Goal: Task Accomplishment & Management: Manage account settings

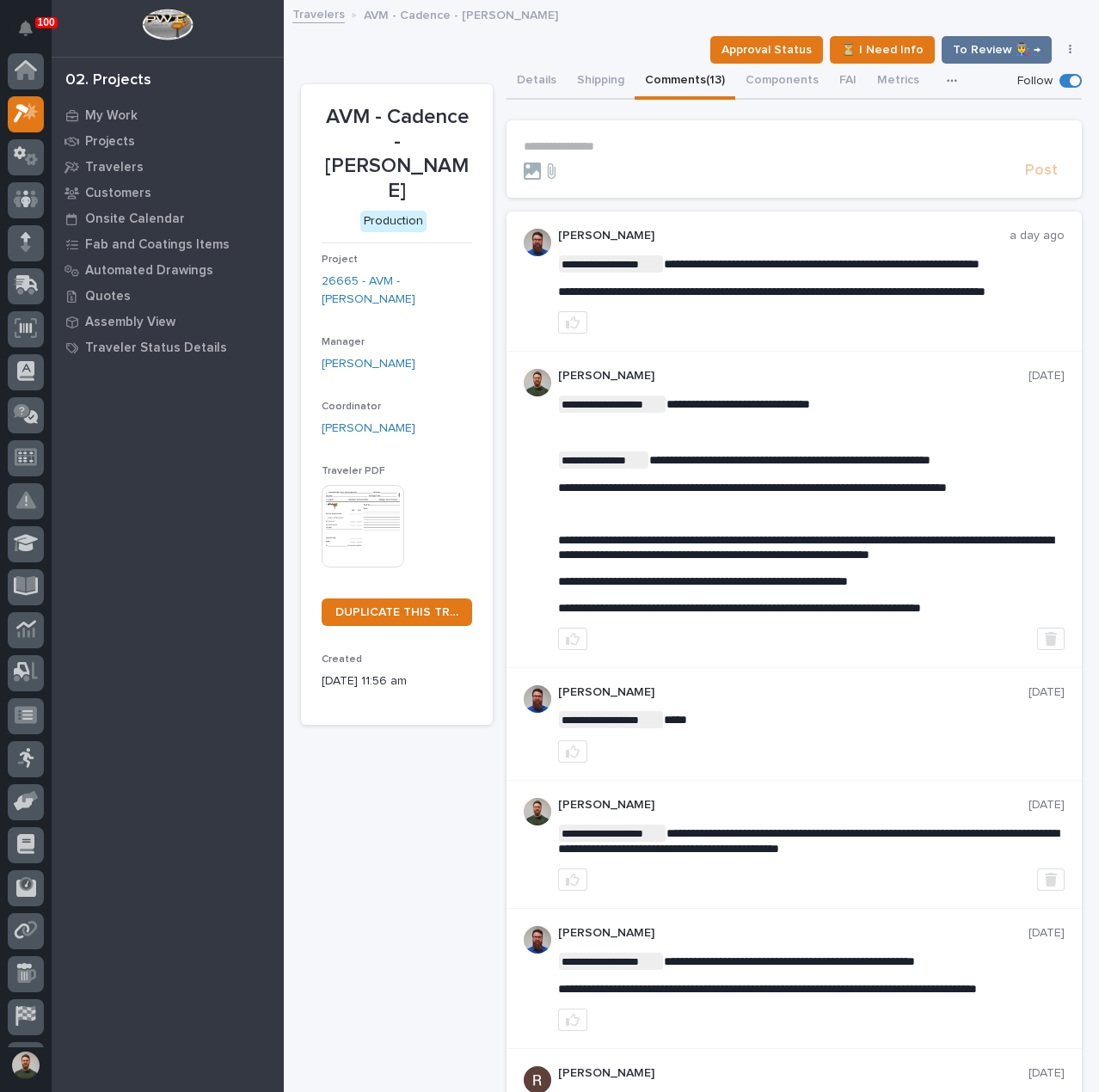
scroll to position [43, 0]
click at [623, 158] on form "**********" at bounding box center [794, 160] width 541 height 41
click at [624, 150] on p "**********" at bounding box center [794, 147] width 541 height 15
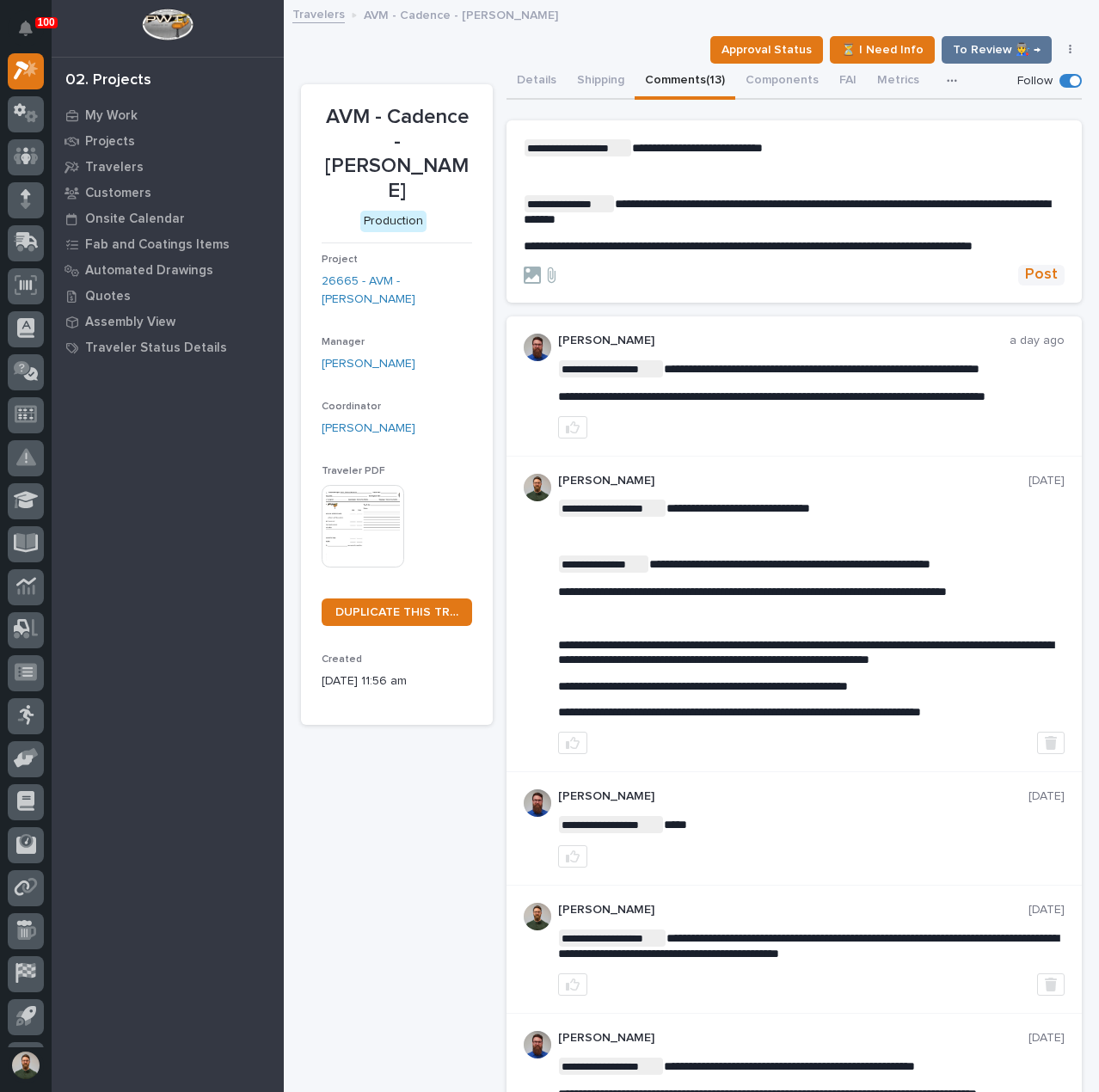
click at [1025, 285] on span "Post" at bounding box center [1041, 274] width 33 height 20
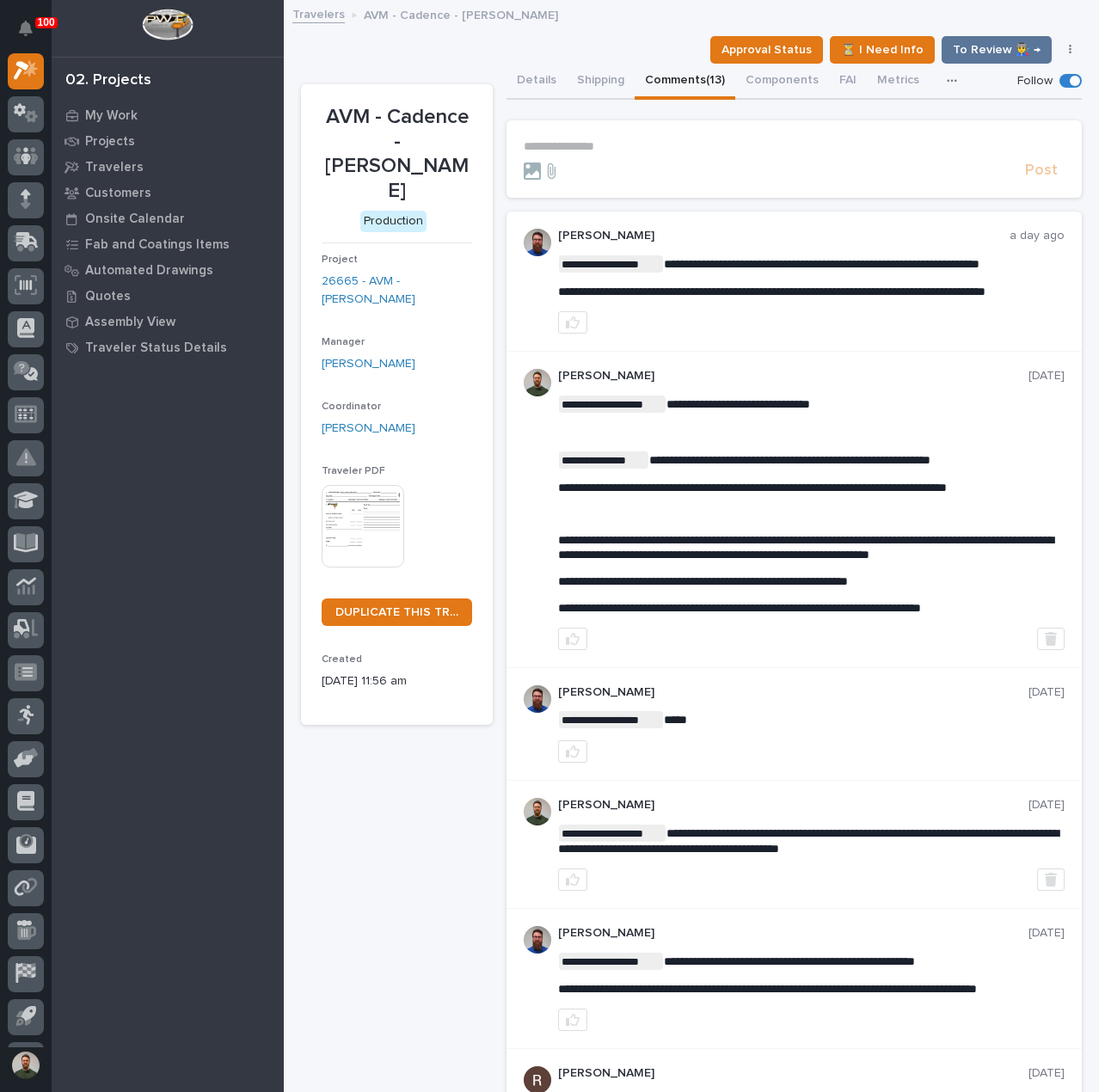
click at [529, 80] on button "Details" at bounding box center [536, 81] width 60 height 36
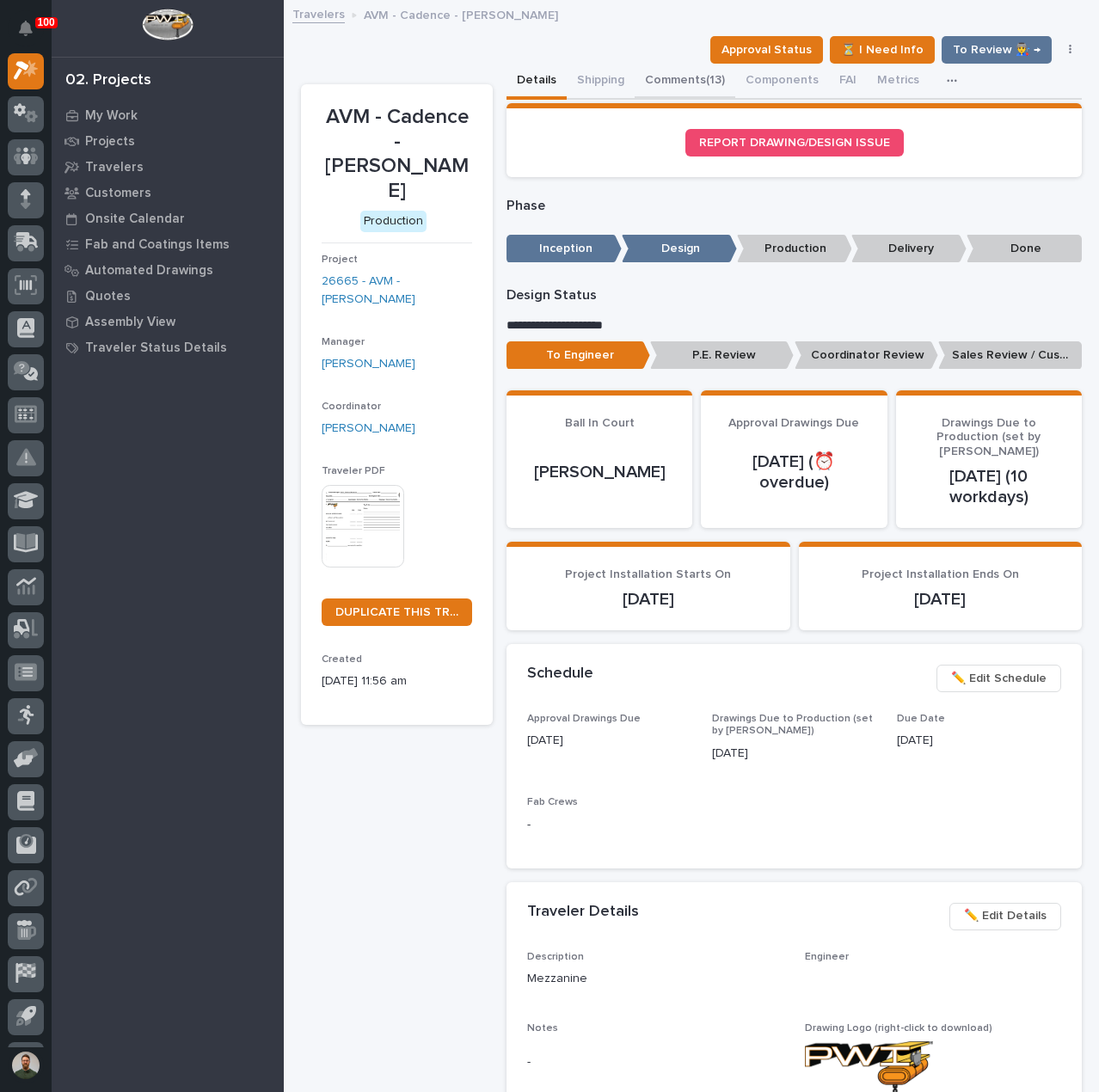
click at [681, 81] on button "Comments (13)" at bounding box center [685, 81] width 101 height 36
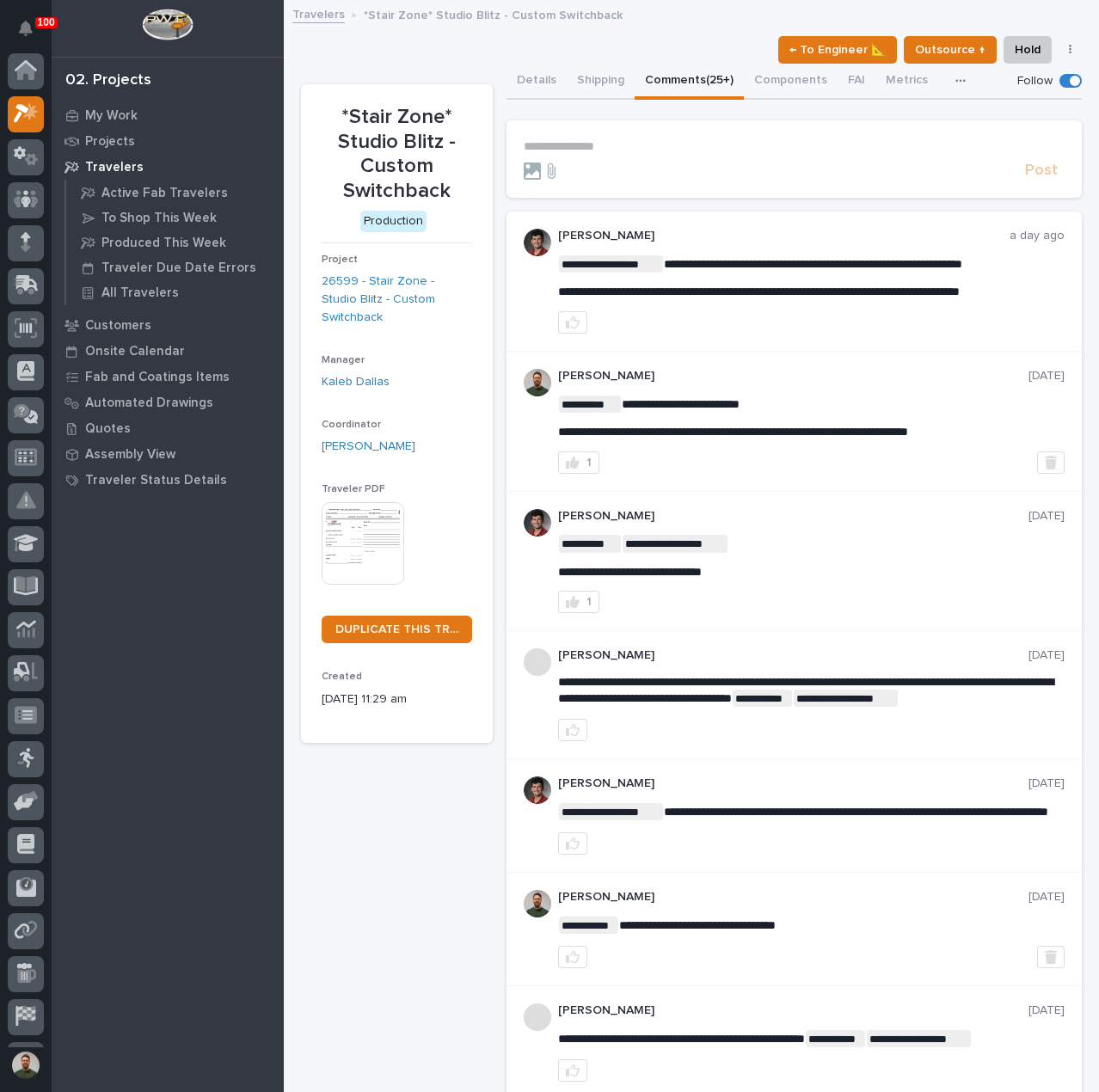
scroll to position [43, 0]
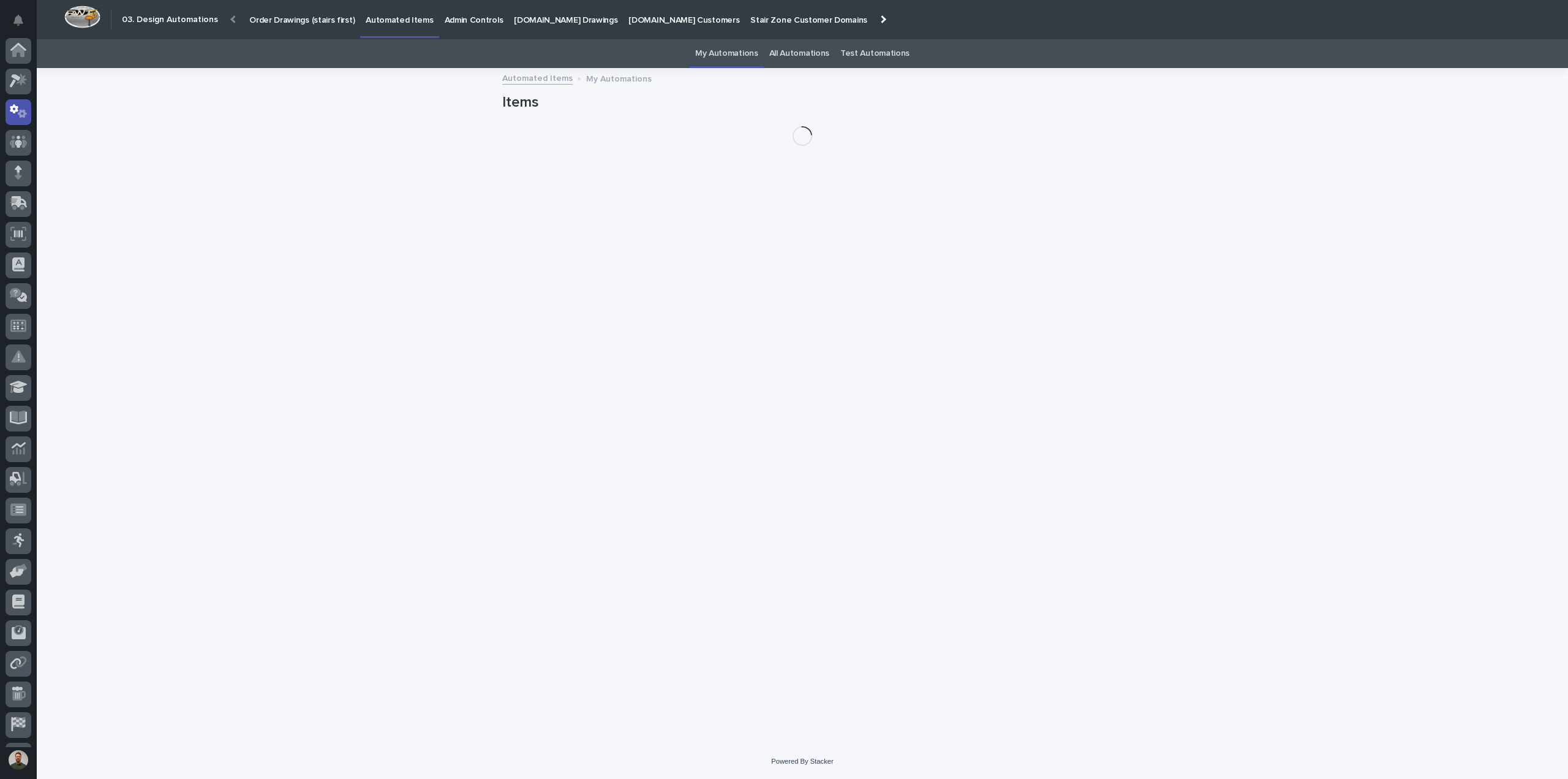
scroll to position [57, 0]
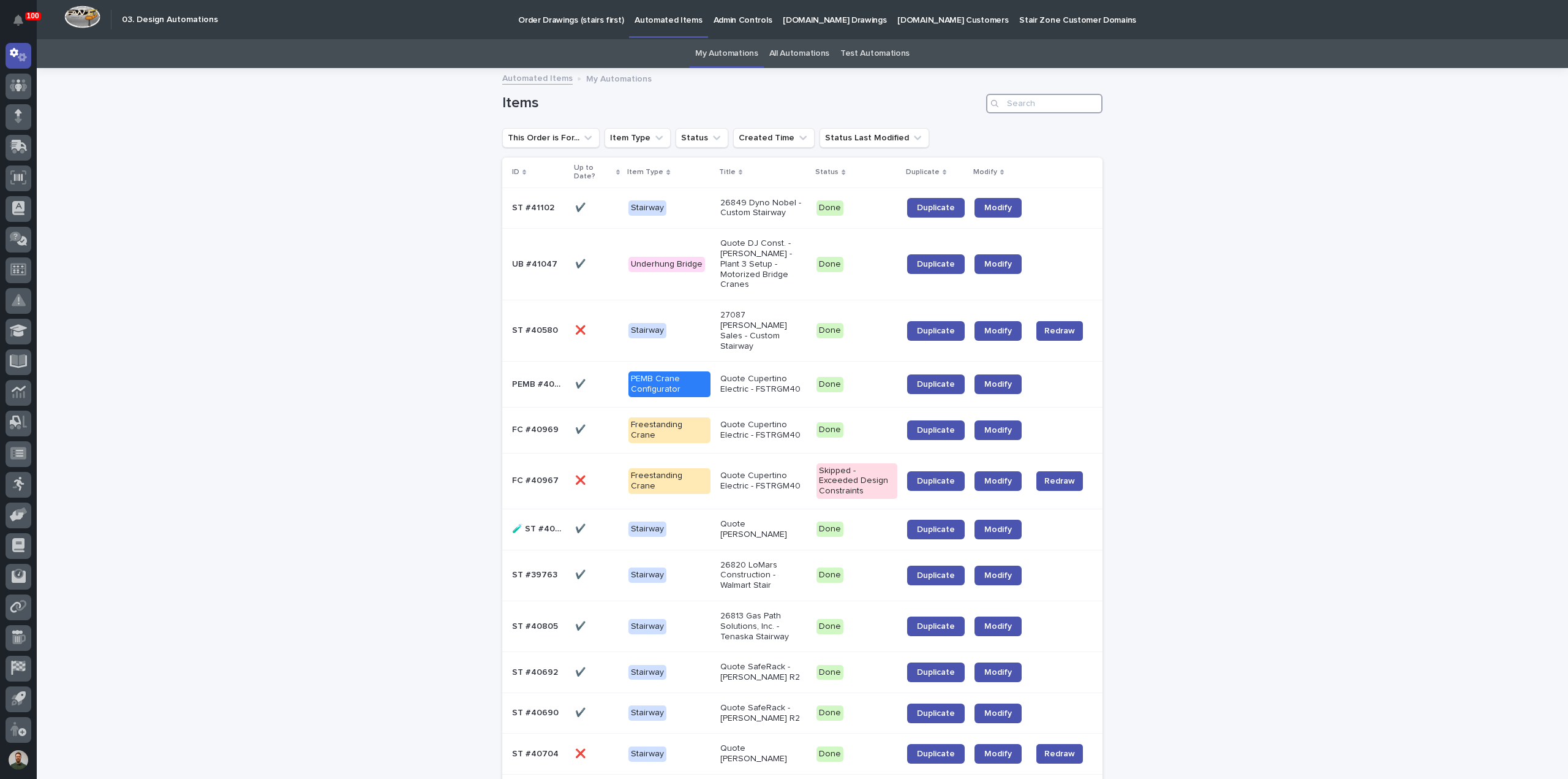
click at [793, 110] on input "Search" at bounding box center [1044, 103] width 116 height 19
click at [793, 106] on input "Search" at bounding box center [1044, 103] width 116 height 19
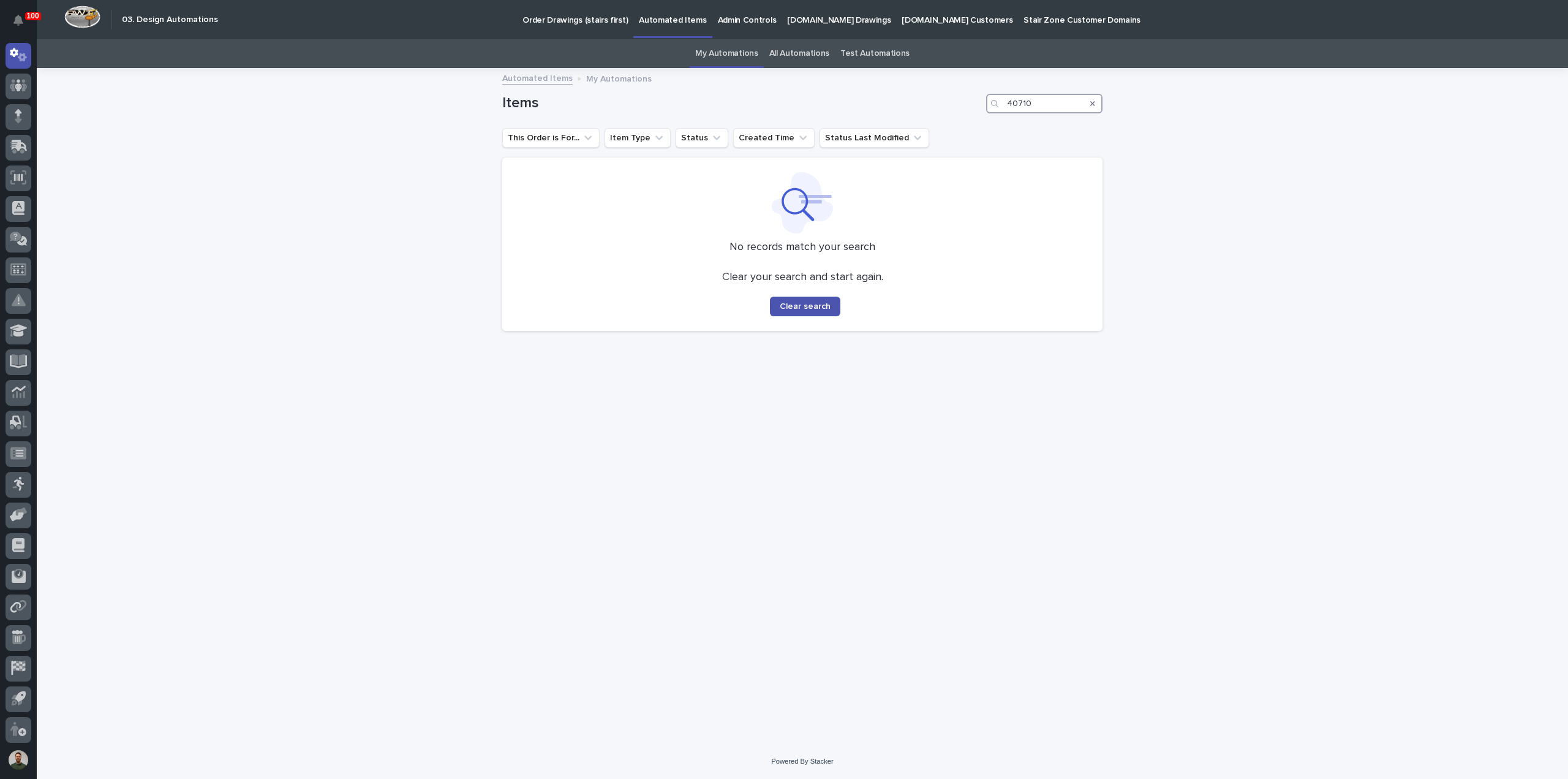
type input "40710"
click at [793, 51] on link "All Automations" at bounding box center [799, 53] width 60 height 29
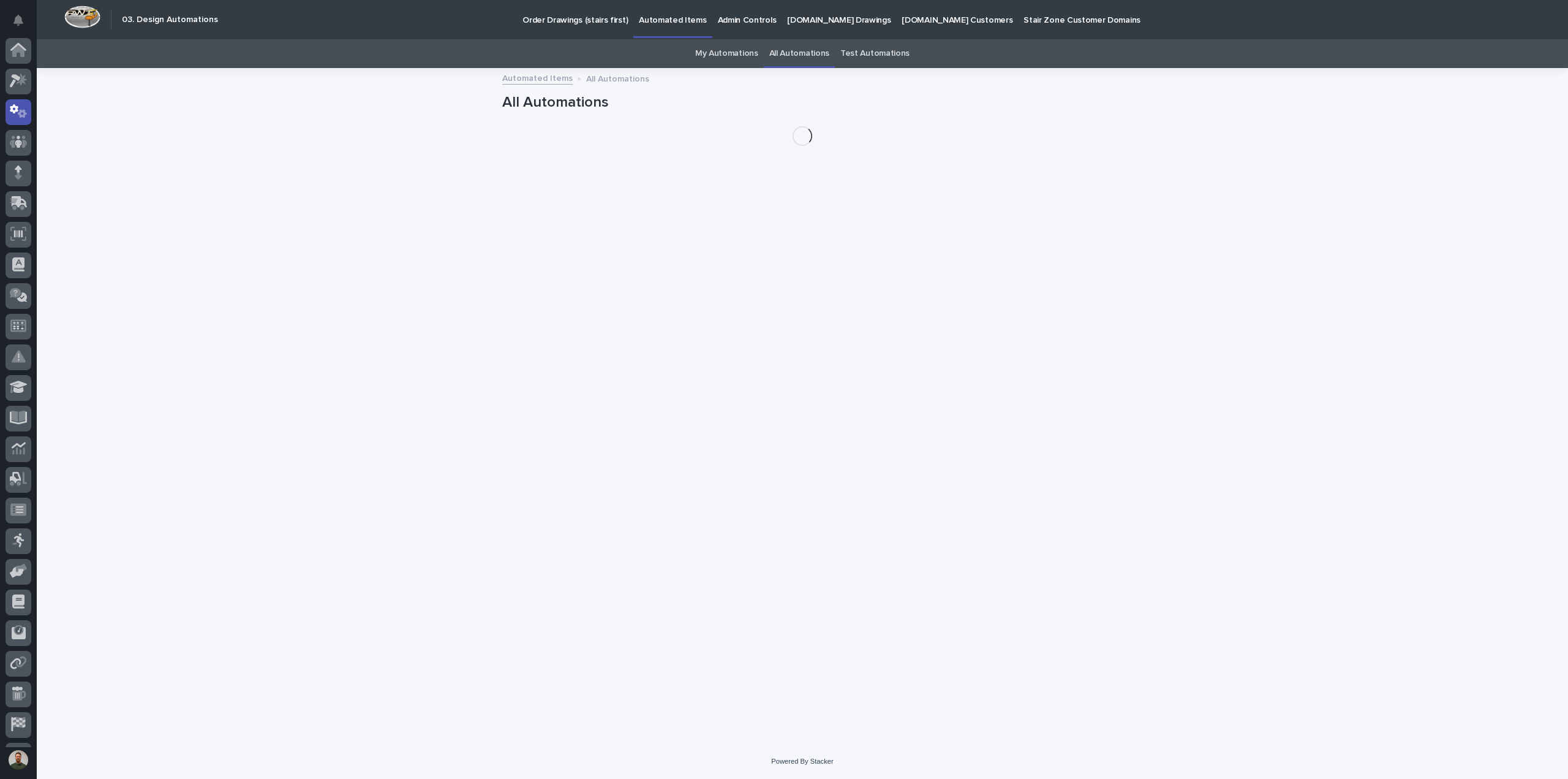
scroll to position [57, 0]
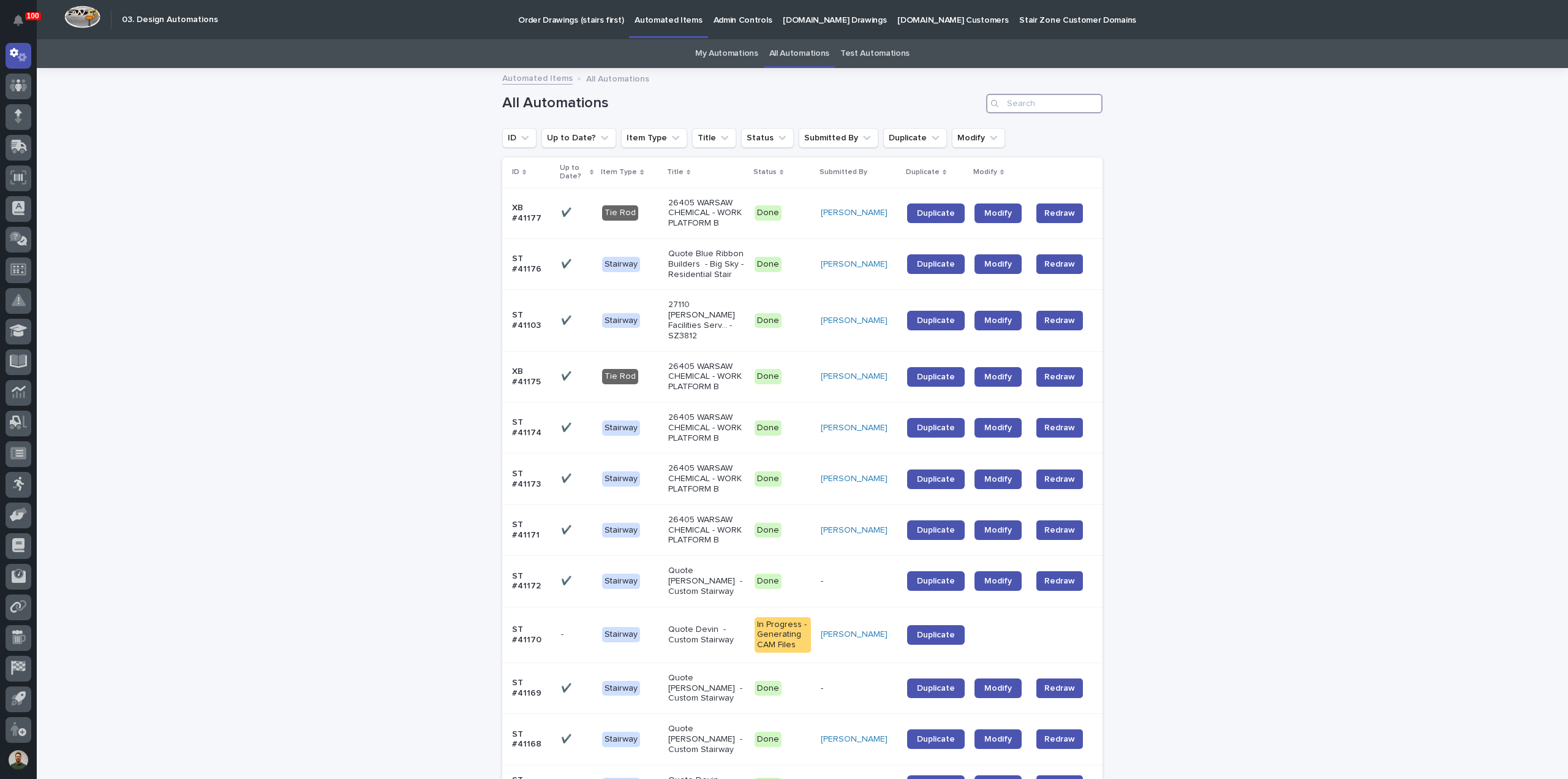
click at [793, 102] on input "Search" at bounding box center [1044, 103] width 116 height 19
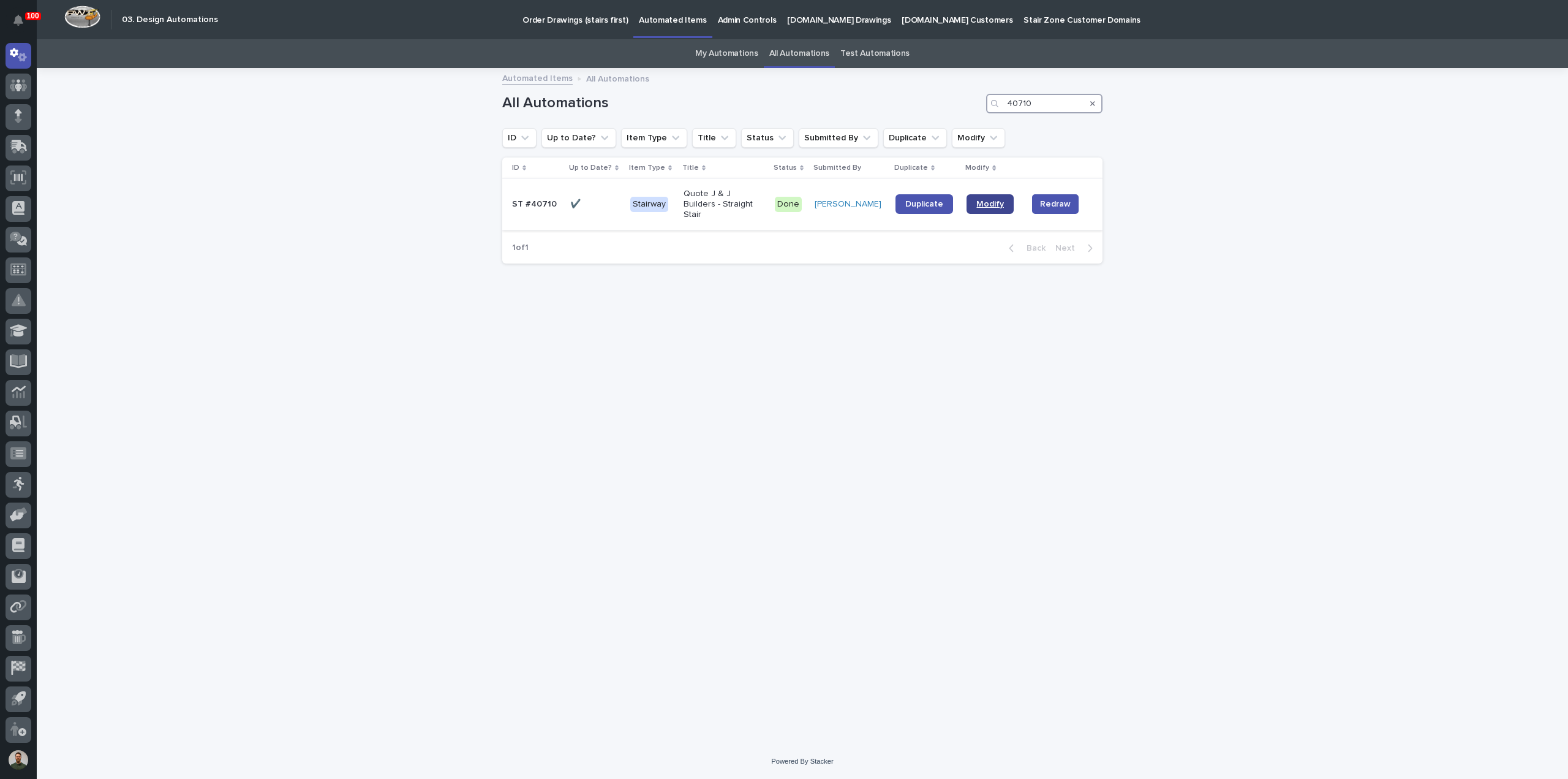
type input "40710"
click at [793, 197] on link "Modify" at bounding box center [989, 204] width 47 height 19
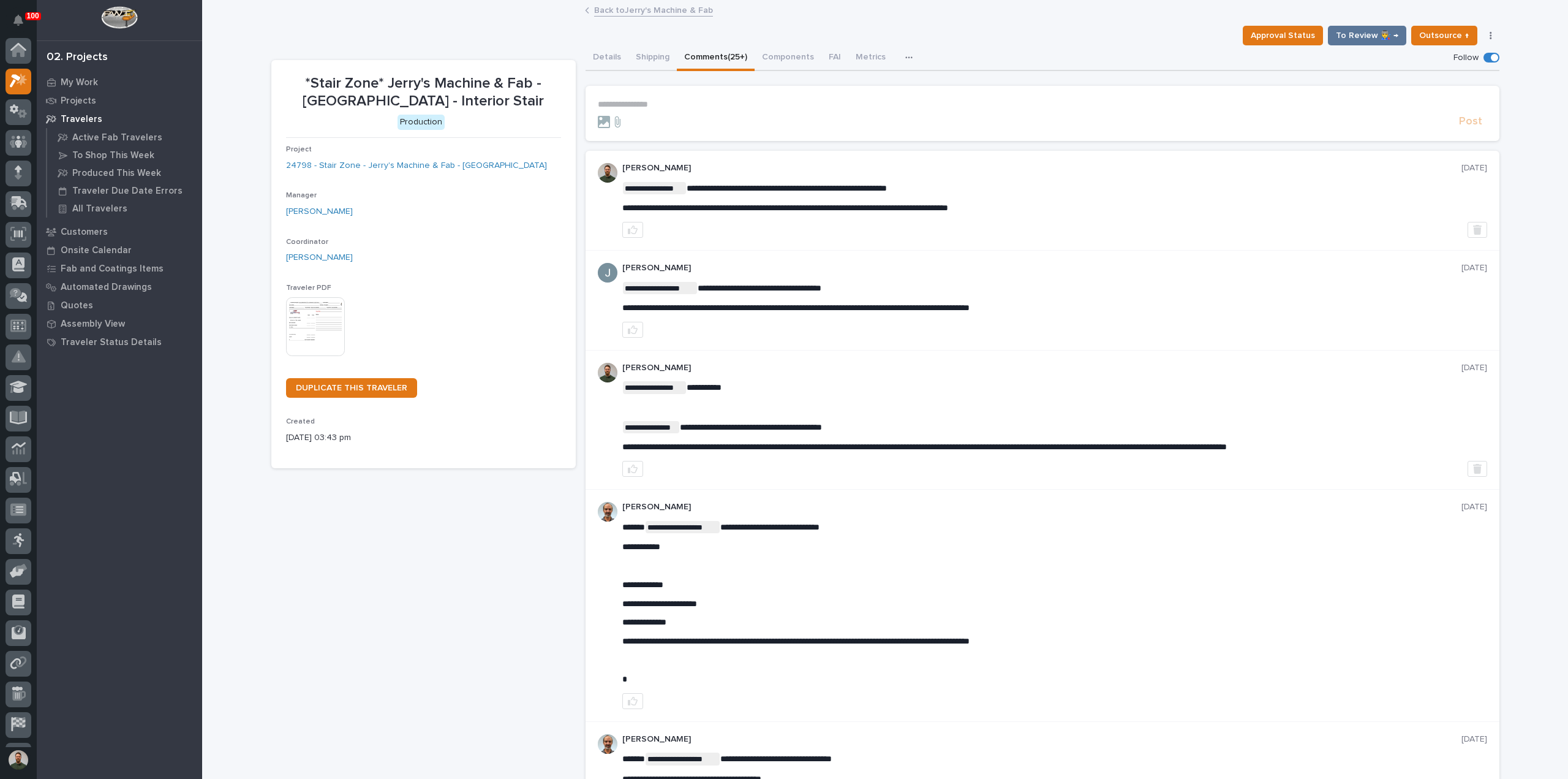
scroll to position [31, 0]
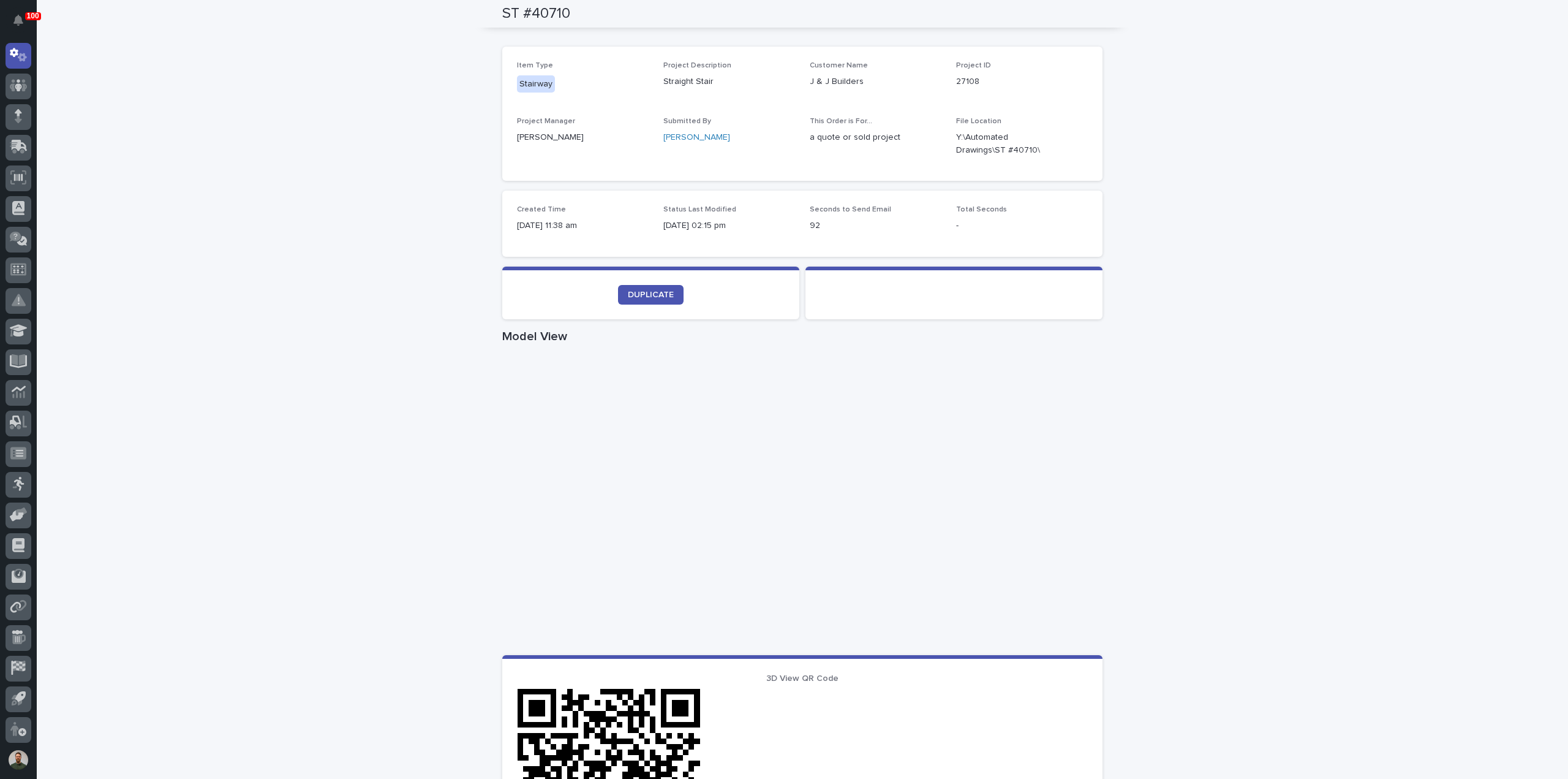
scroll to position [258, 0]
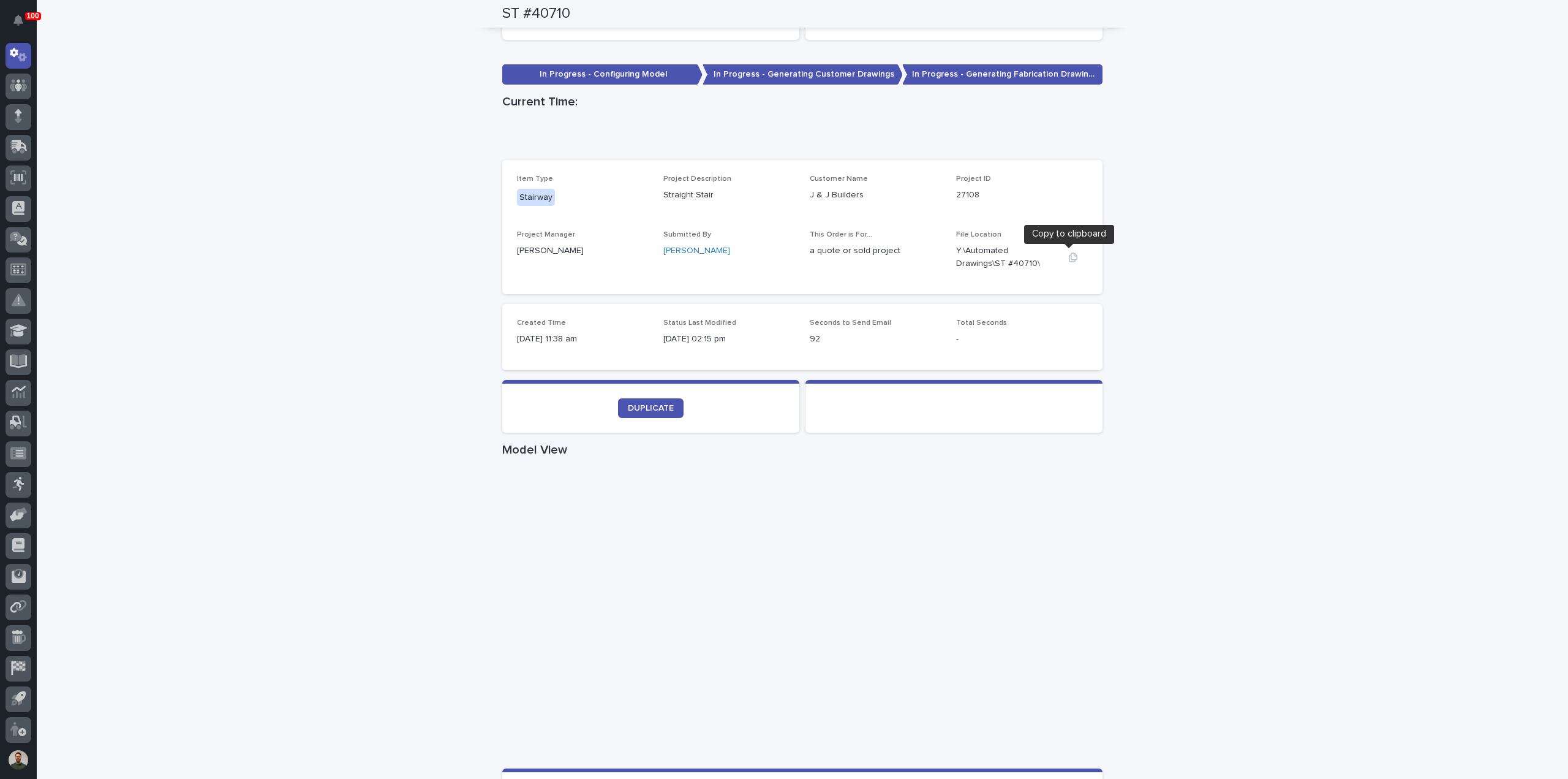
click at [1068, 257] on icon "button" at bounding box center [1073, 257] width 10 height 10
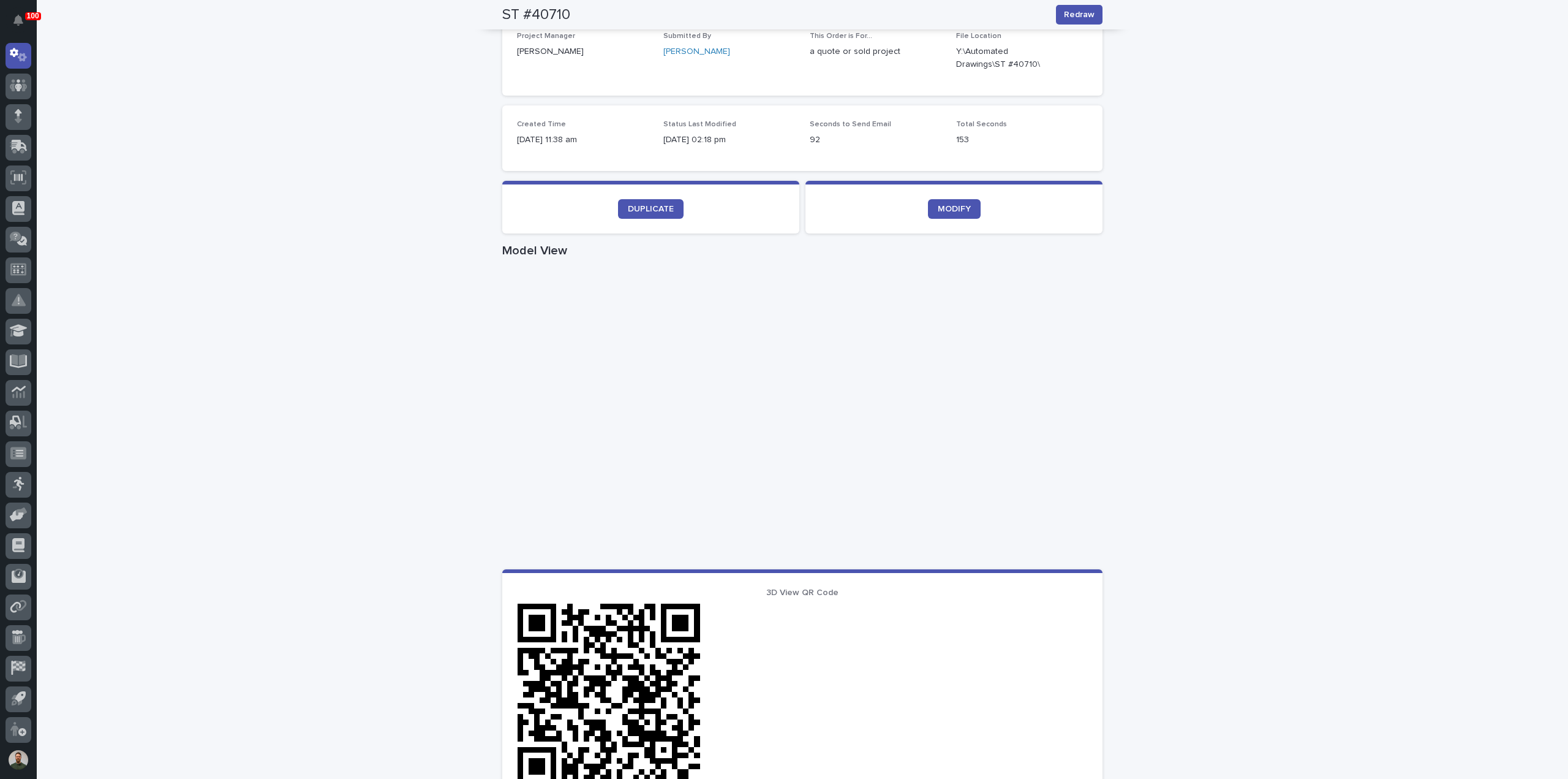
scroll to position [268, 0]
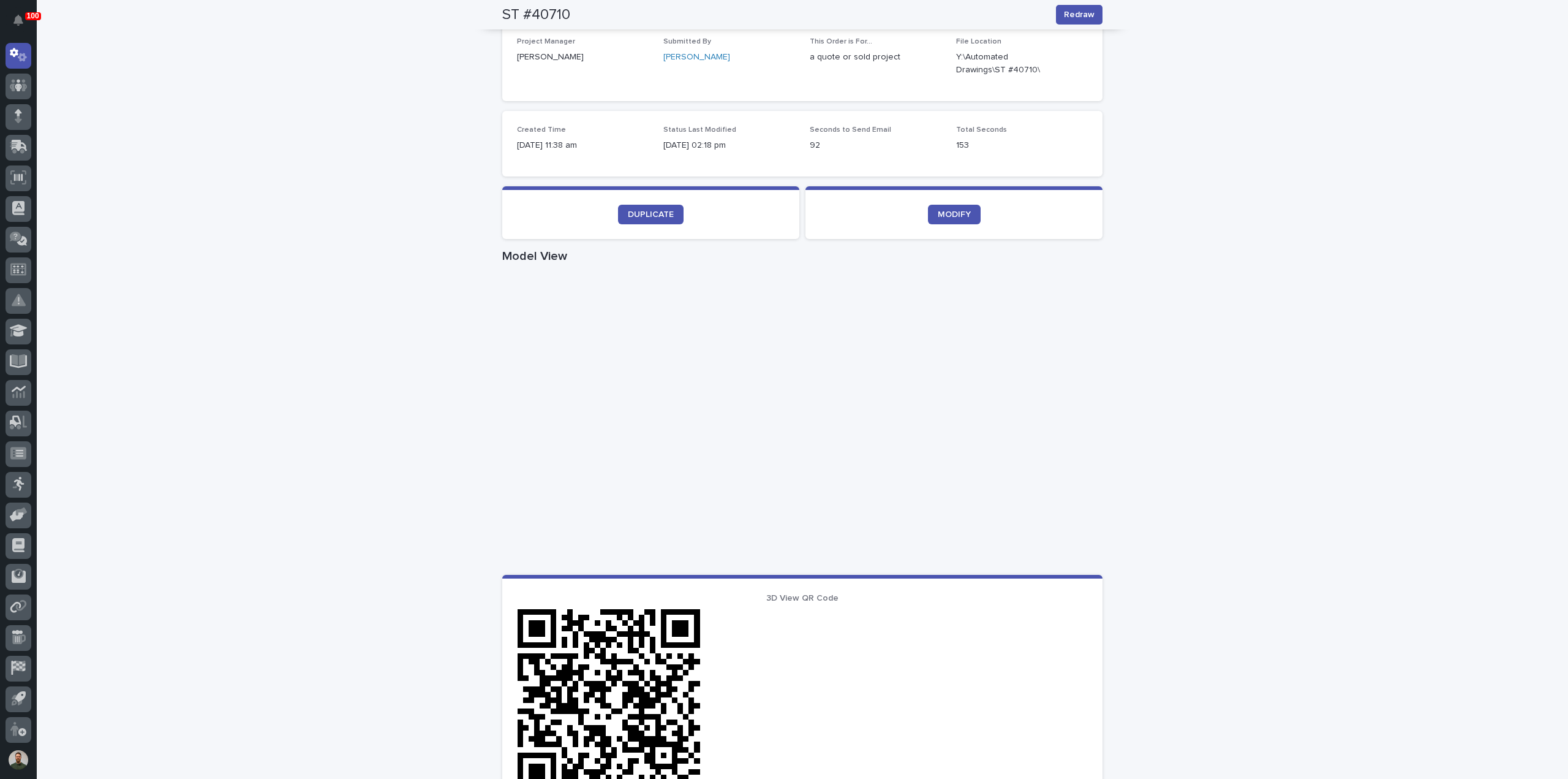
click at [265, 284] on div "Loading... Saving… Loading... Saving… ST #40710 Redraw ST #40710 Redraw Sorry, …" at bounding box center [802, 441] width 1531 height 1281
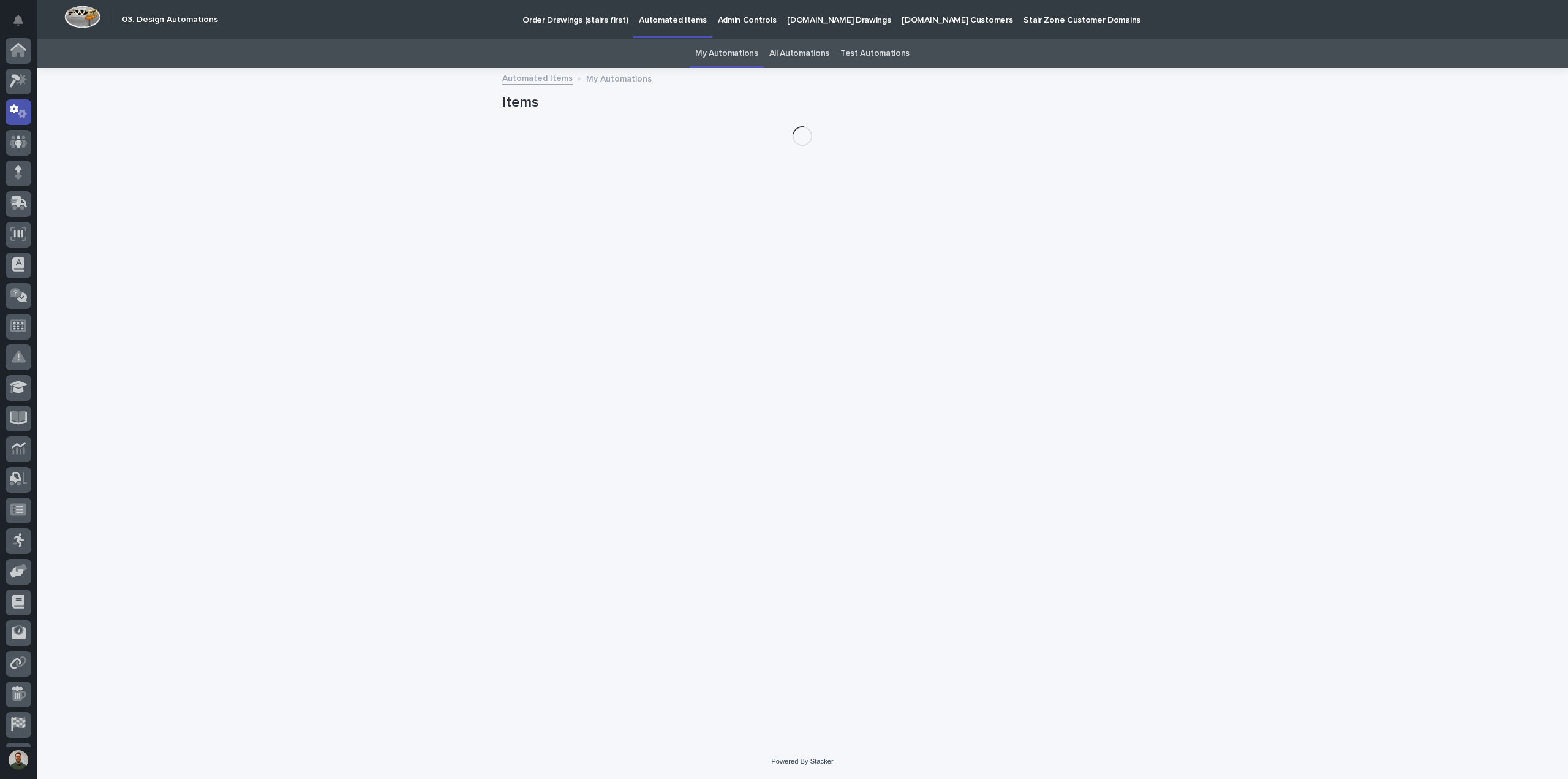
scroll to position [57, 0]
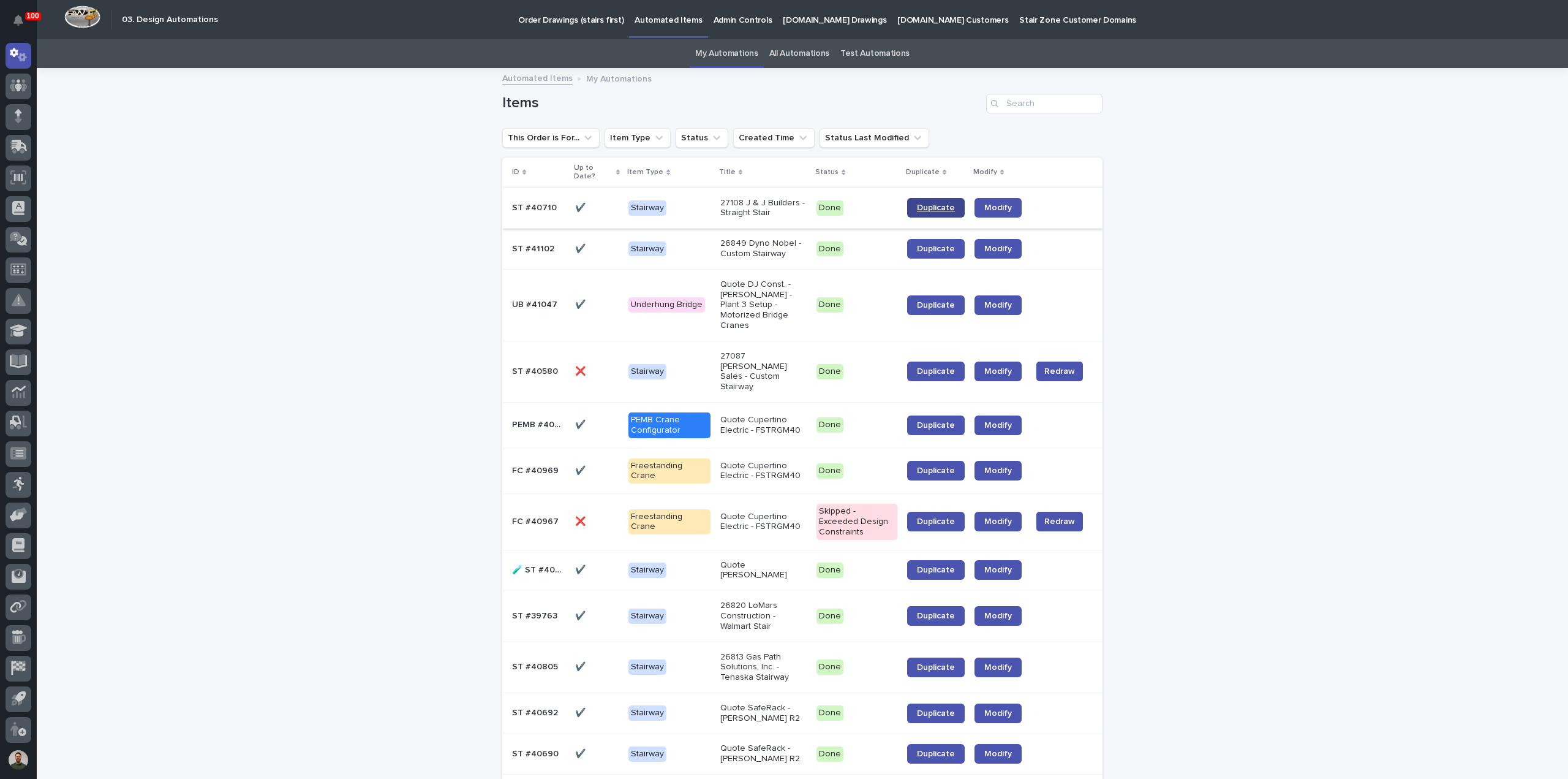
click at [938, 199] on link "Duplicate" at bounding box center [936, 207] width 58 height 19
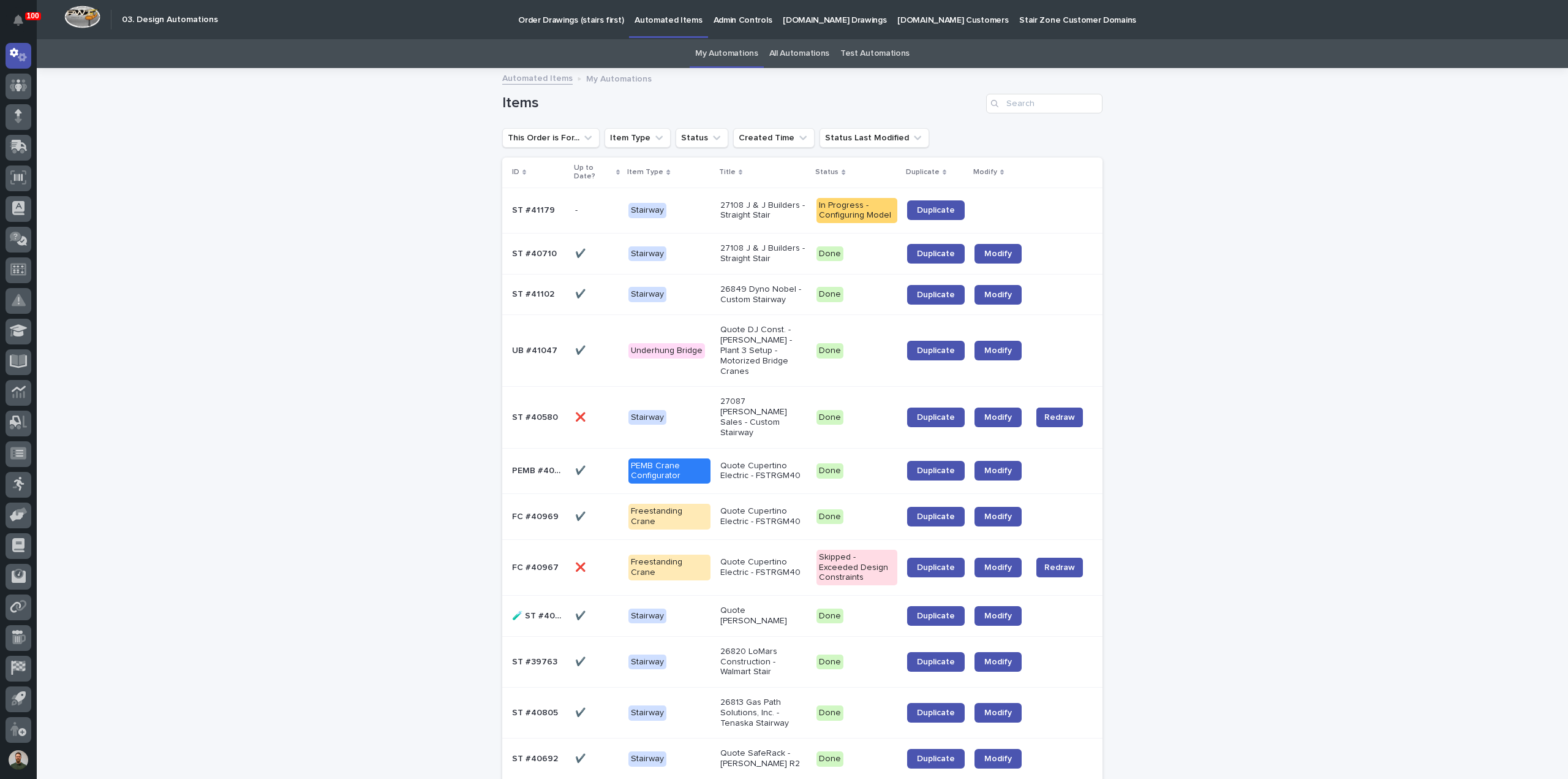
click at [535, 206] on p "ST #41179" at bounding box center [535, 209] width 45 height 13
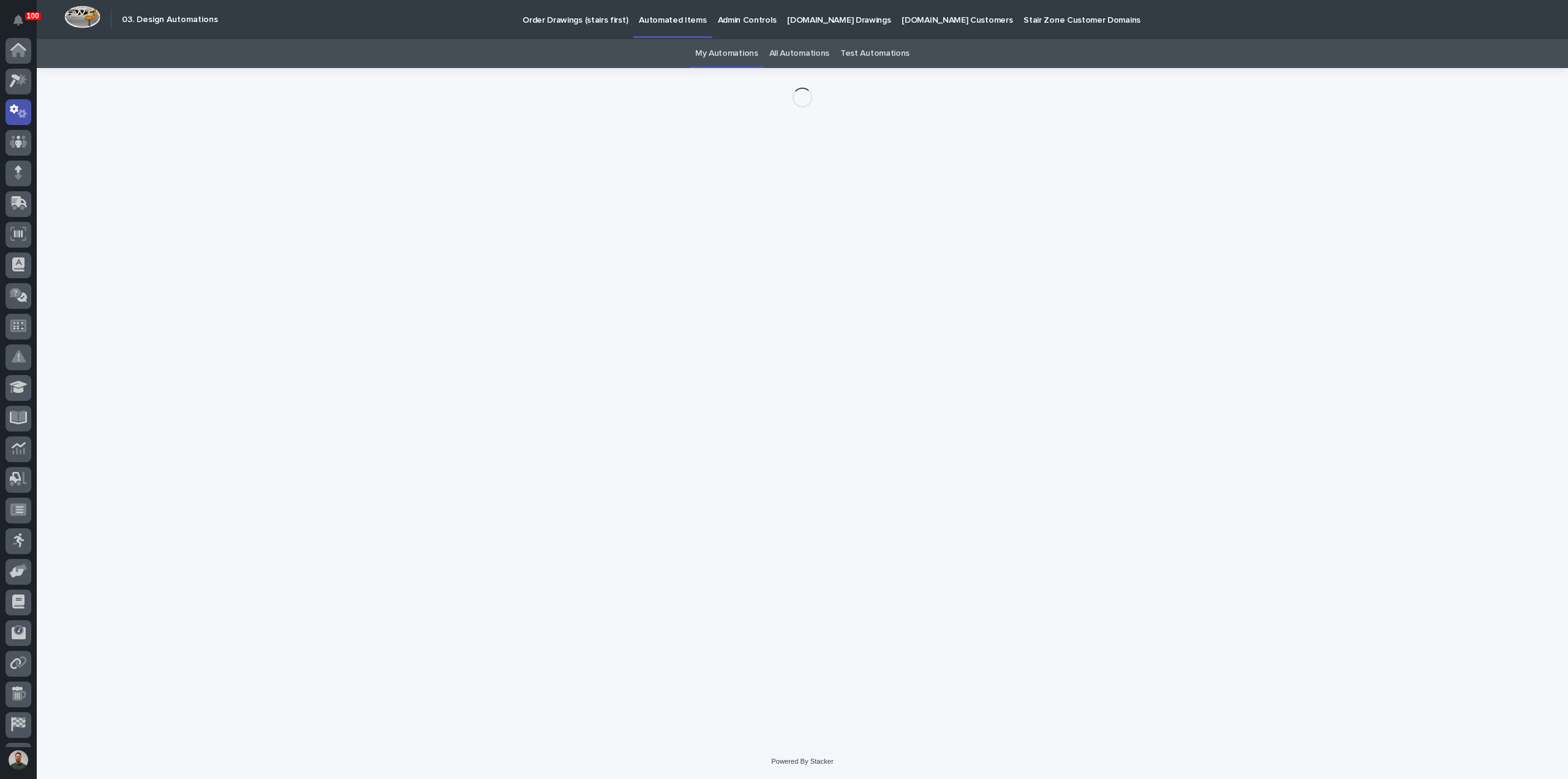
scroll to position [57, 0]
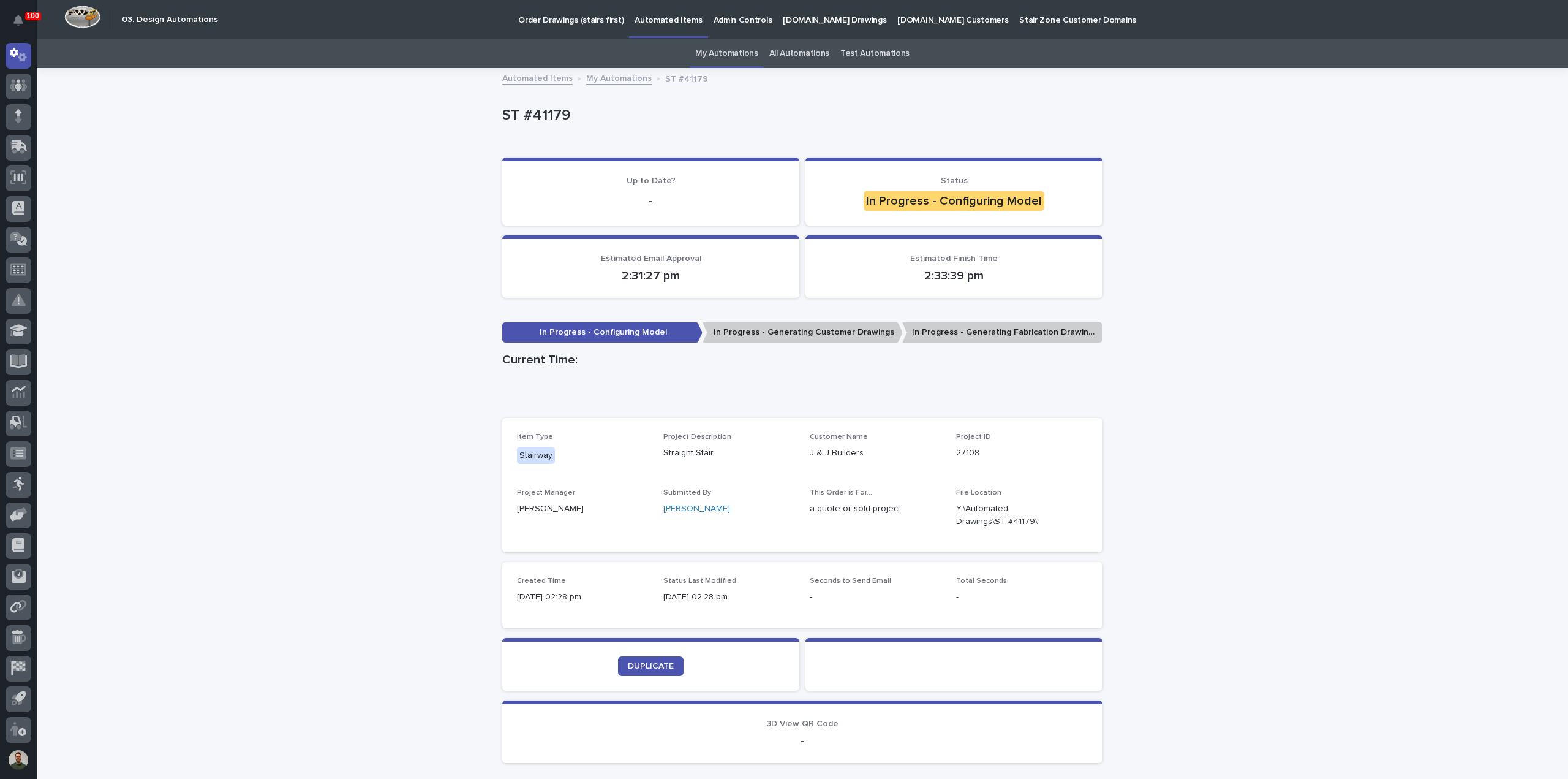
click at [544, 112] on p "ST #41179" at bounding box center [799, 115] width 595 height 18
click at [560, 121] on p "ST #41179" at bounding box center [799, 115] width 595 height 18
drag, startPoint x: 578, startPoint y: 120, endPoint x: 495, endPoint y: 120, distance: 83.0
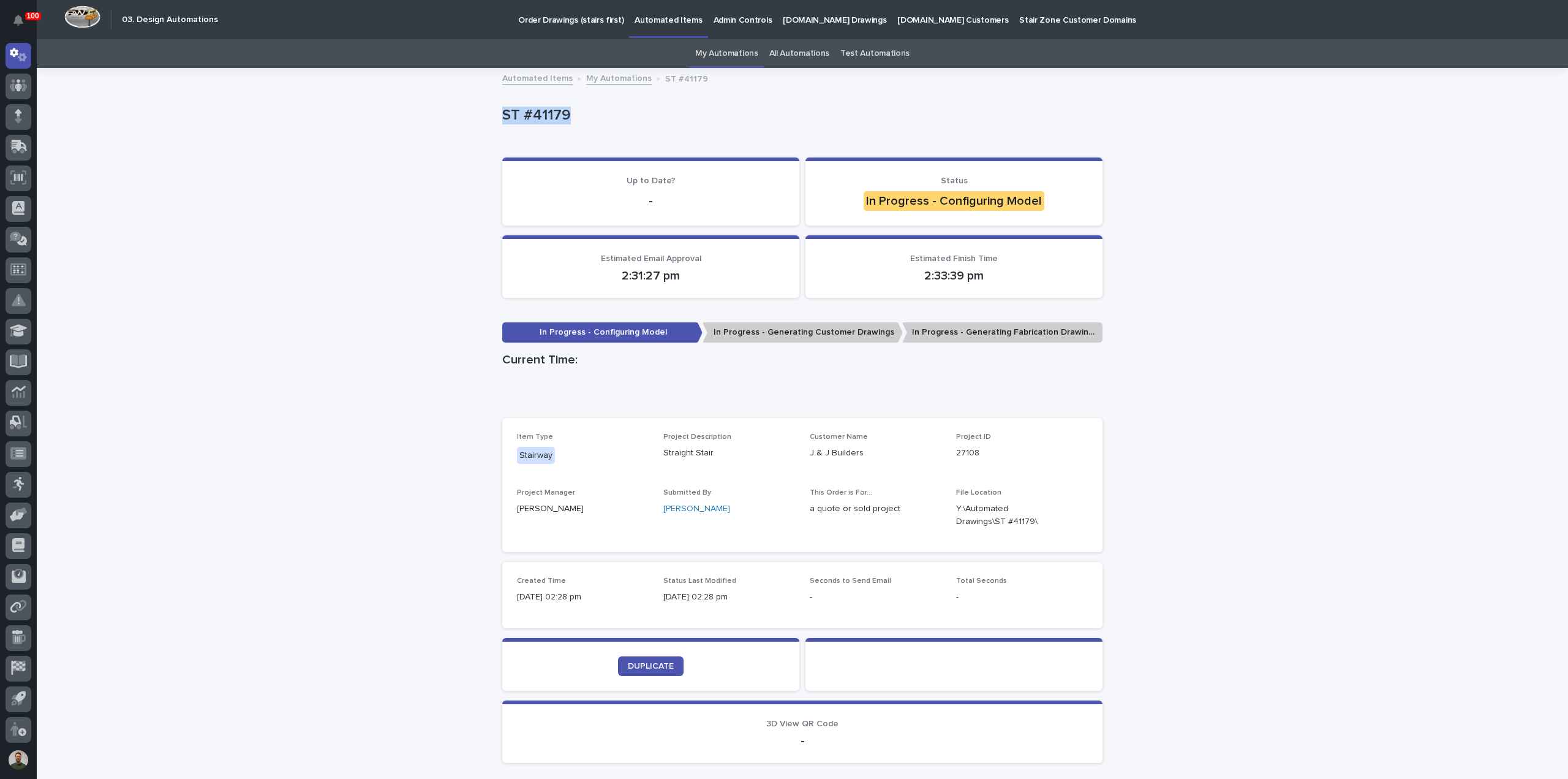
click at [496, 120] on div "Loading... Saving… Loading... Saving… ST #41179 ST #41179 Sorry, there was an e…" at bounding box center [802, 436] width 612 height 734
drag, startPoint x: 546, startPoint y: 119, endPoint x: 456, endPoint y: 114, distance: 90.1
click at [456, 114] on div "Loading... Saving… Loading... Saving… ST #41179 ST #41179 Sorry, there was an e…" at bounding box center [802, 452] width 1531 height 765
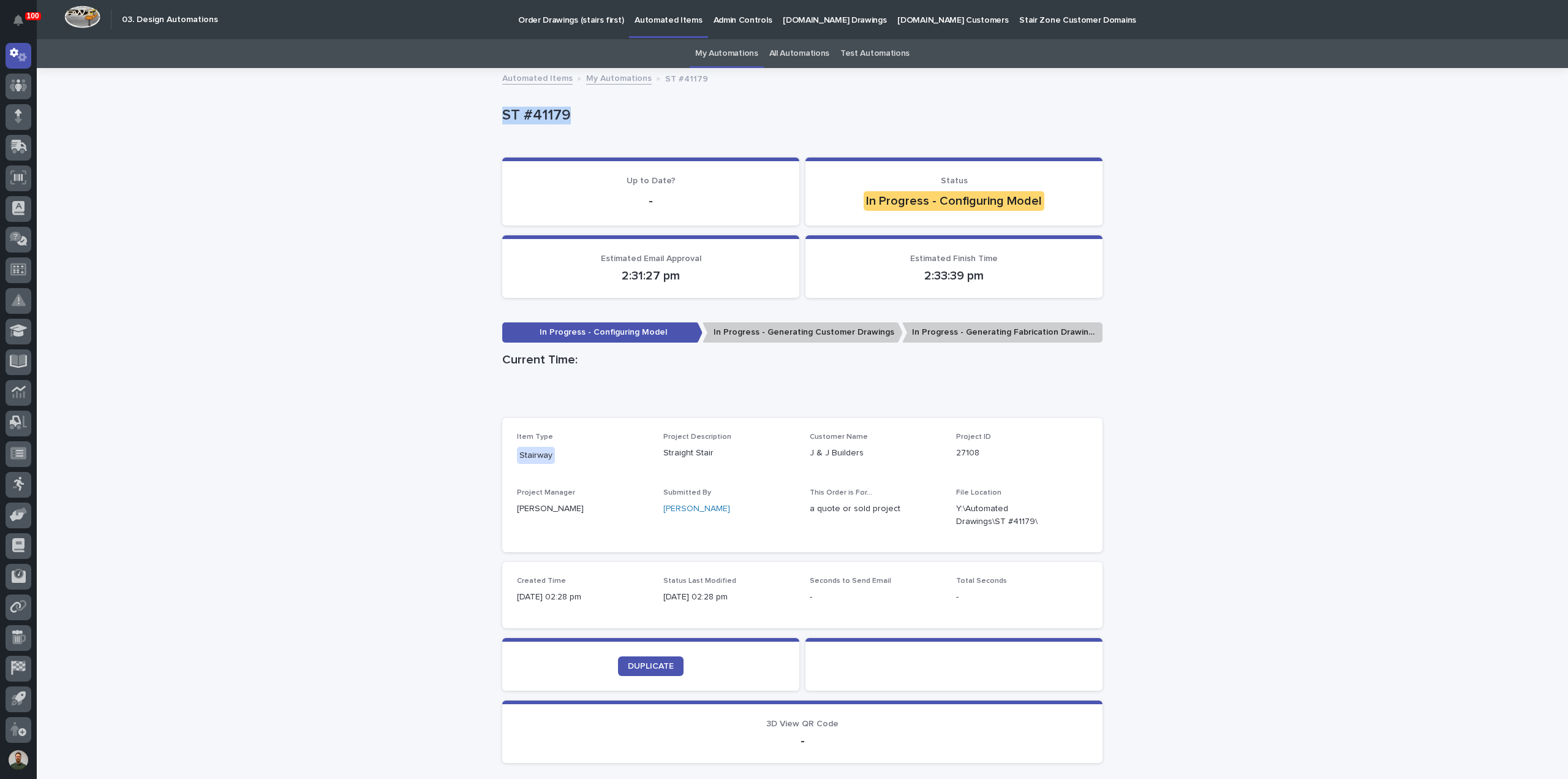
drag, startPoint x: 589, startPoint y: 116, endPoint x: 630, endPoint y: 116, distance: 41.0
click at [630, 116] on div "Loading... Saving… Loading... Saving… ST #41179 ST #41179 Sorry, there was an e…" at bounding box center [802, 452] width 1531 height 765
click at [630, 116] on p "ST #41179" at bounding box center [799, 115] width 595 height 18
drag, startPoint x: 630, startPoint y: 118, endPoint x: 489, endPoint y: 115, distance: 141.0
click at [490, 115] on div "Loading... Saving… Loading... Saving… ST #41179 ST #41179 Sorry, there was an e…" at bounding box center [802, 452] width 1531 height 765
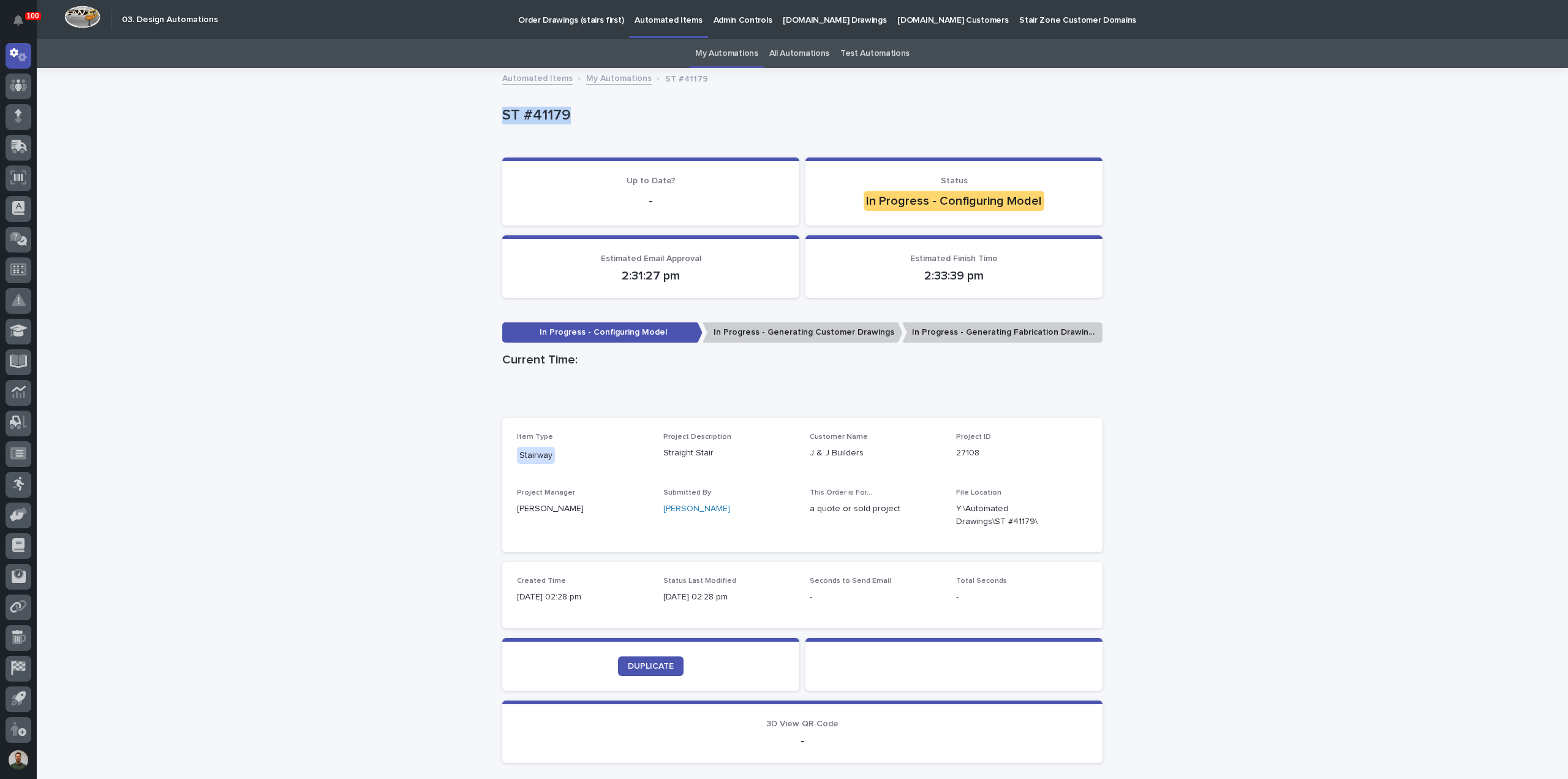
click at [489, 115] on div "Loading... Saving… Loading... Saving… ST #41179 ST #41179 Sorry, there was an e…" at bounding box center [802, 452] width 1531 height 765
click at [585, 124] on div "ST #41179" at bounding box center [799, 118] width 595 height 23
click at [469, 113] on div "Loading... Saving… Loading... Saving… ST #41179 ST #41179 Sorry, there was an e…" at bounding box center [802, 452] width 1531 height 765
click at [505, 115] on p "ST #41179" at bounding box center [799, 115] width 595 height 18
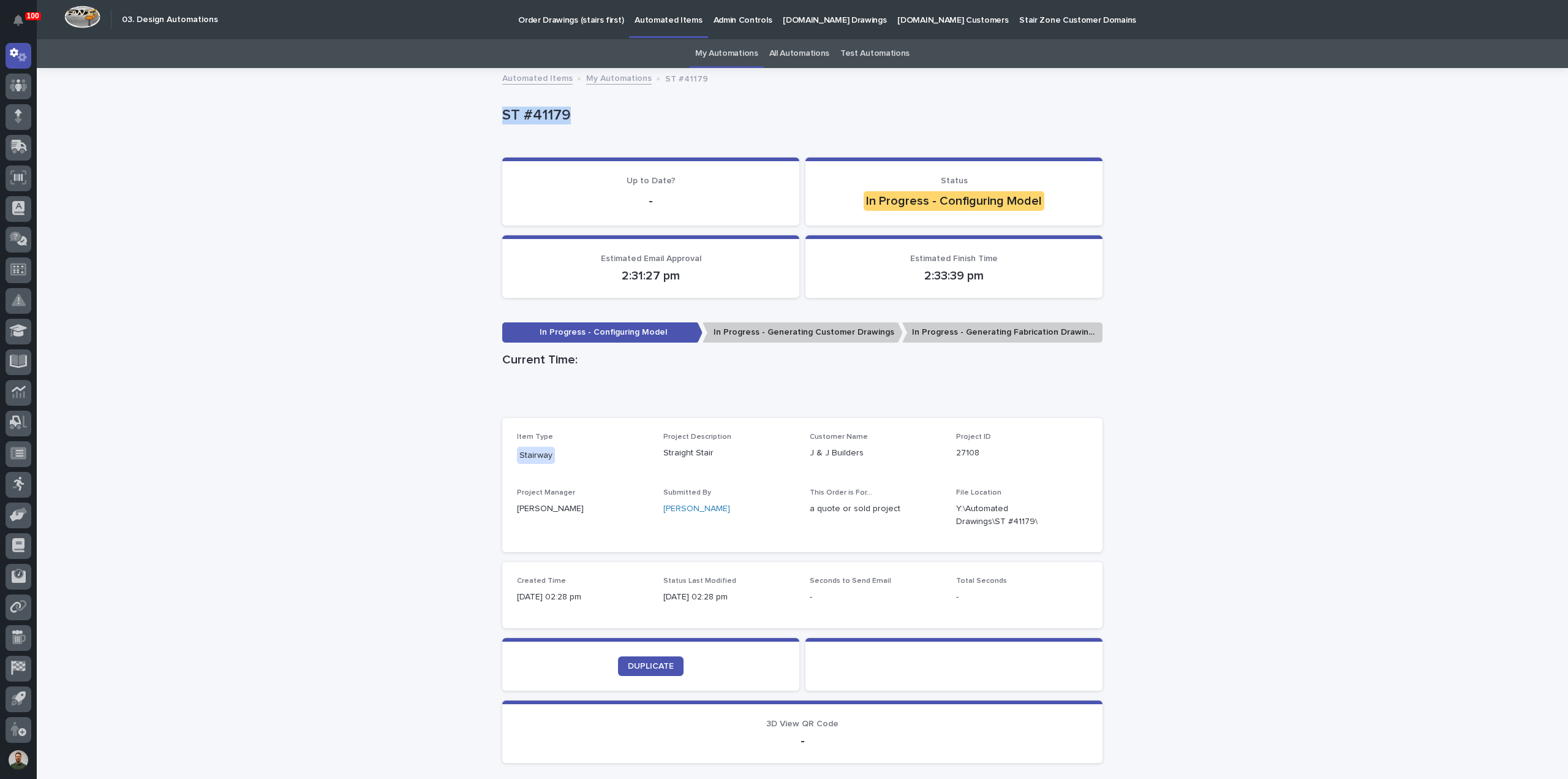
click at [505, 115] on p "ST #41179" at bounding box center [799, 115] width 595 height 18
click at [485, 119] on div "Loading... Saving… Loading... Saving… ST #41179 ST #41179 Sorry, there was an e…" at bounding box center [802, 452] width 1531 height 765
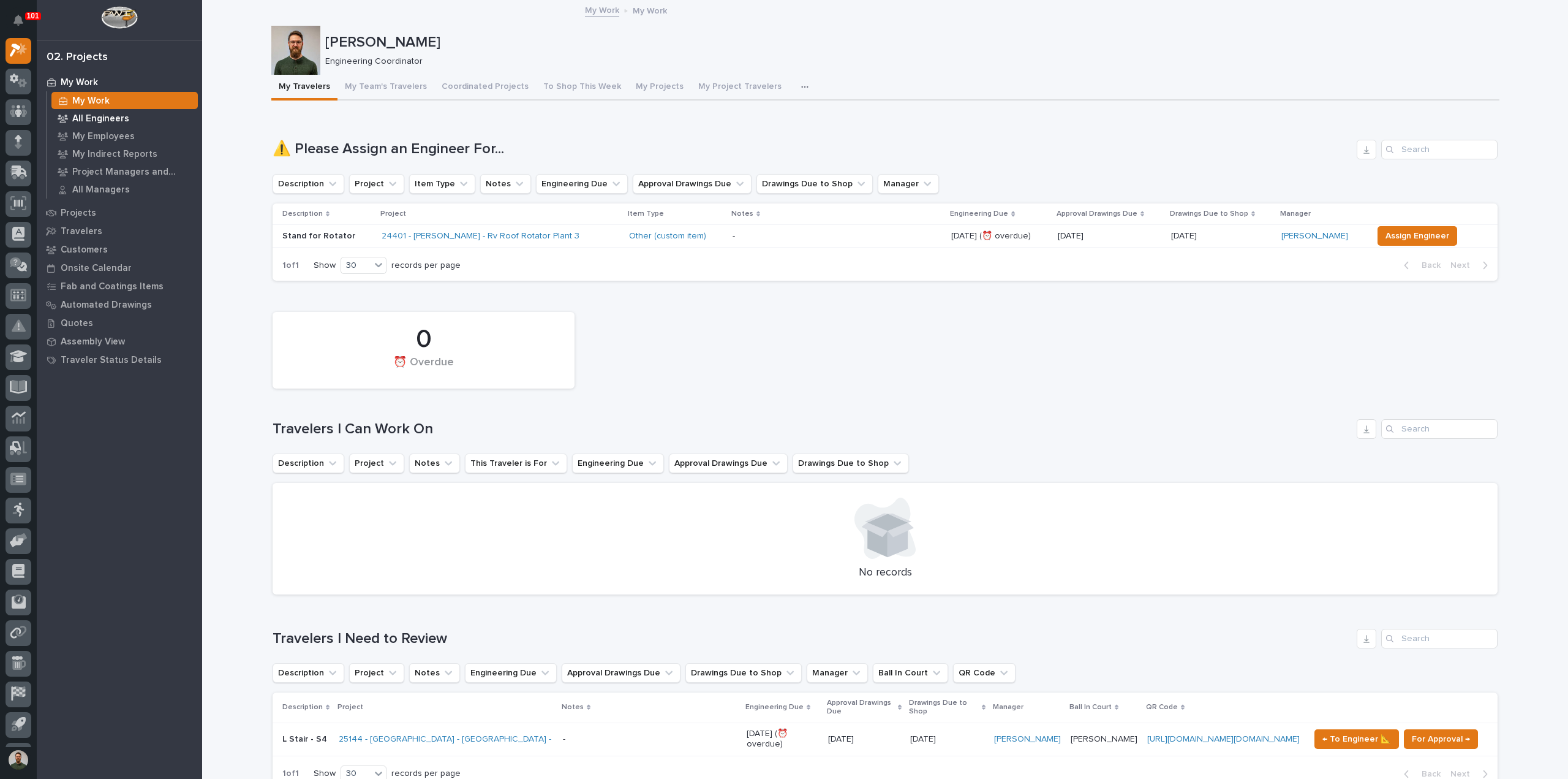
click at [98, 122] on p "All Engineers" at bounding box center [101, 118] width 57 height 11
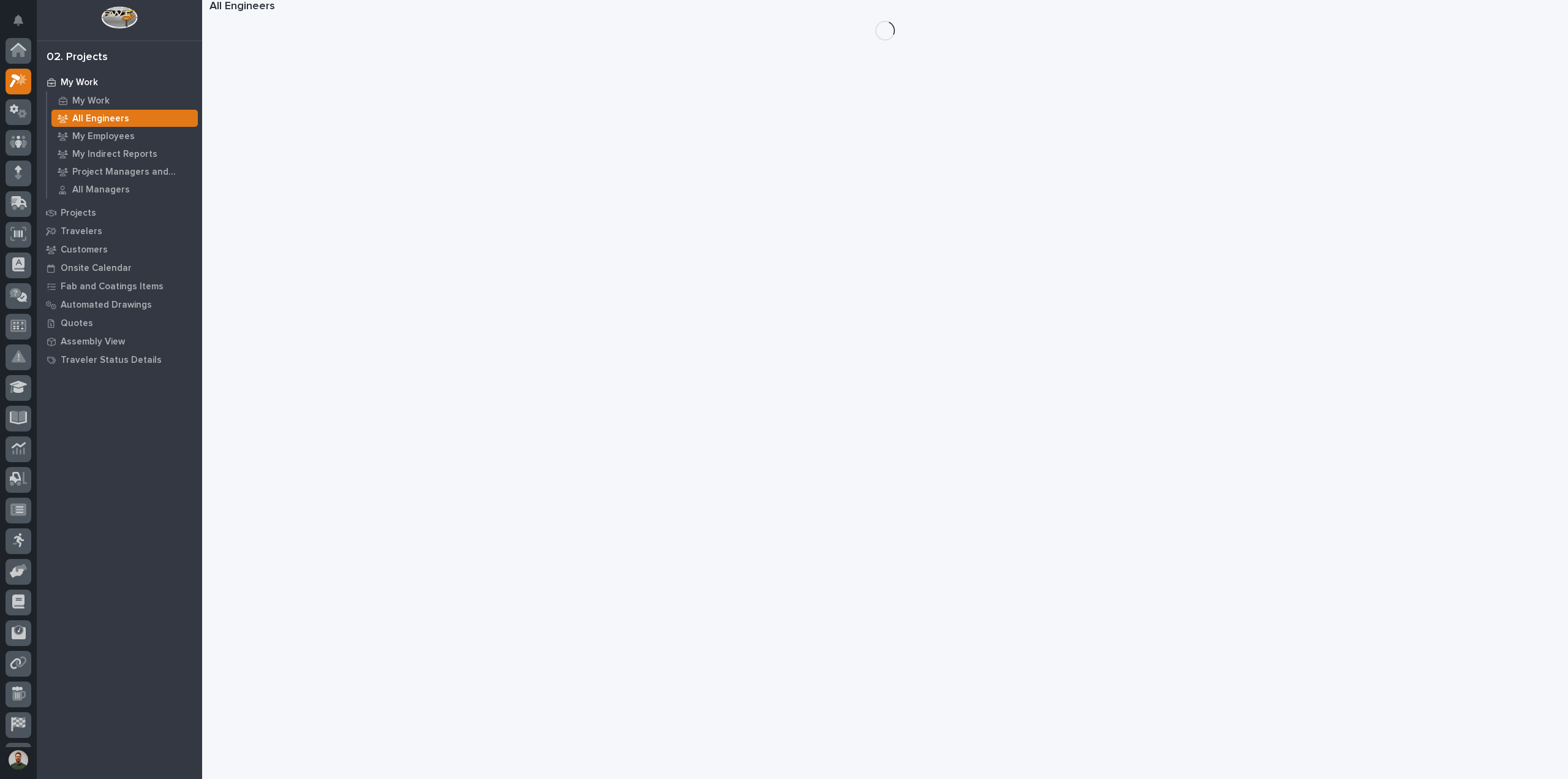
scroll to position [31, 0]
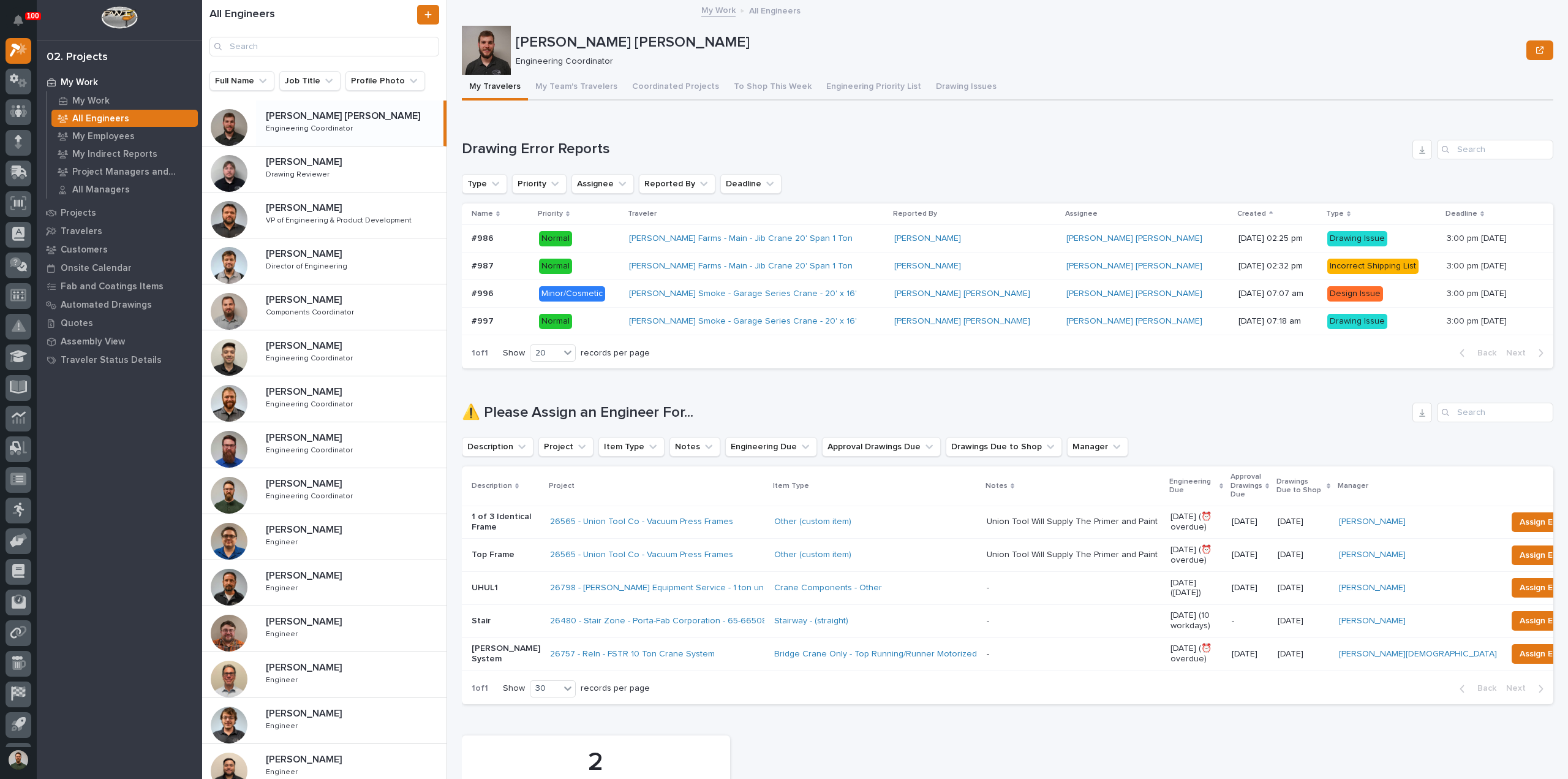
click at [593, 412] on h1 "⚠️ Please Assign an Engineer For..." at bounding box center [934, 412] width 946 height 18
click at [593, 398] on div "Loading... Saving… ⚠️ Please Assign an Engineer For... Description Project Item…" at bounding box center [1007, 545] width 1091 height 335
click at [660, 414] on h1 "⚠️ Please Assign an Engineer For..." at bounding box center [934, 412] width 946 height 18
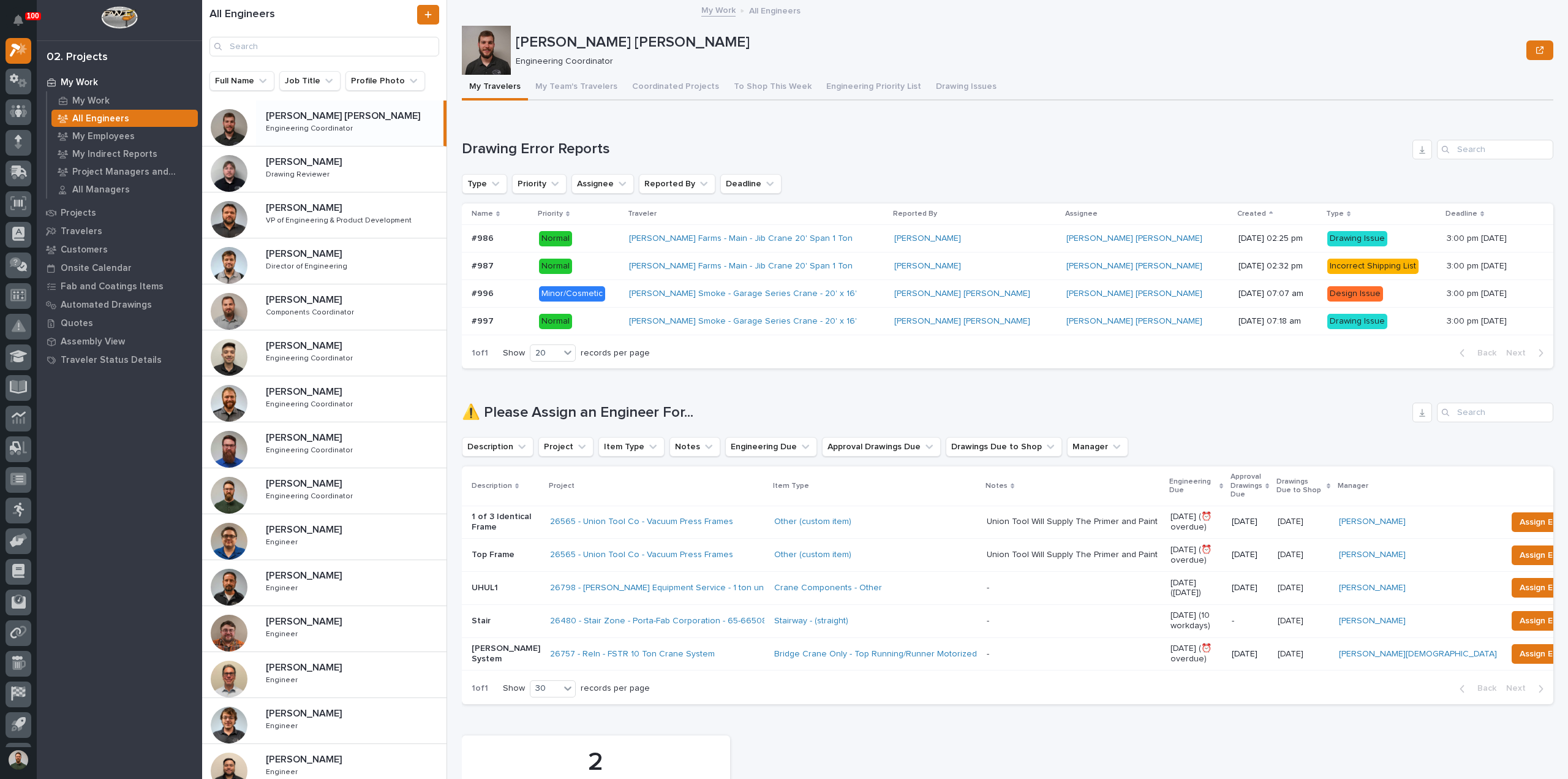
click at [660, 414] on h1 "⚠️ Please Assign an Engineer For..." at bounding box center [934, 412] width 946 height 18
click at [653, 402] on div "⚠️ Please Assign an Engineer For..." at bounding box center [1007, 412] width 1091 height 19
click at [660, 398] on div "Loading... Saving… ⚠️ Please Assign an Engineer For... Description Project Item…" at bounding box center [1007, 545] width 1091 height 335
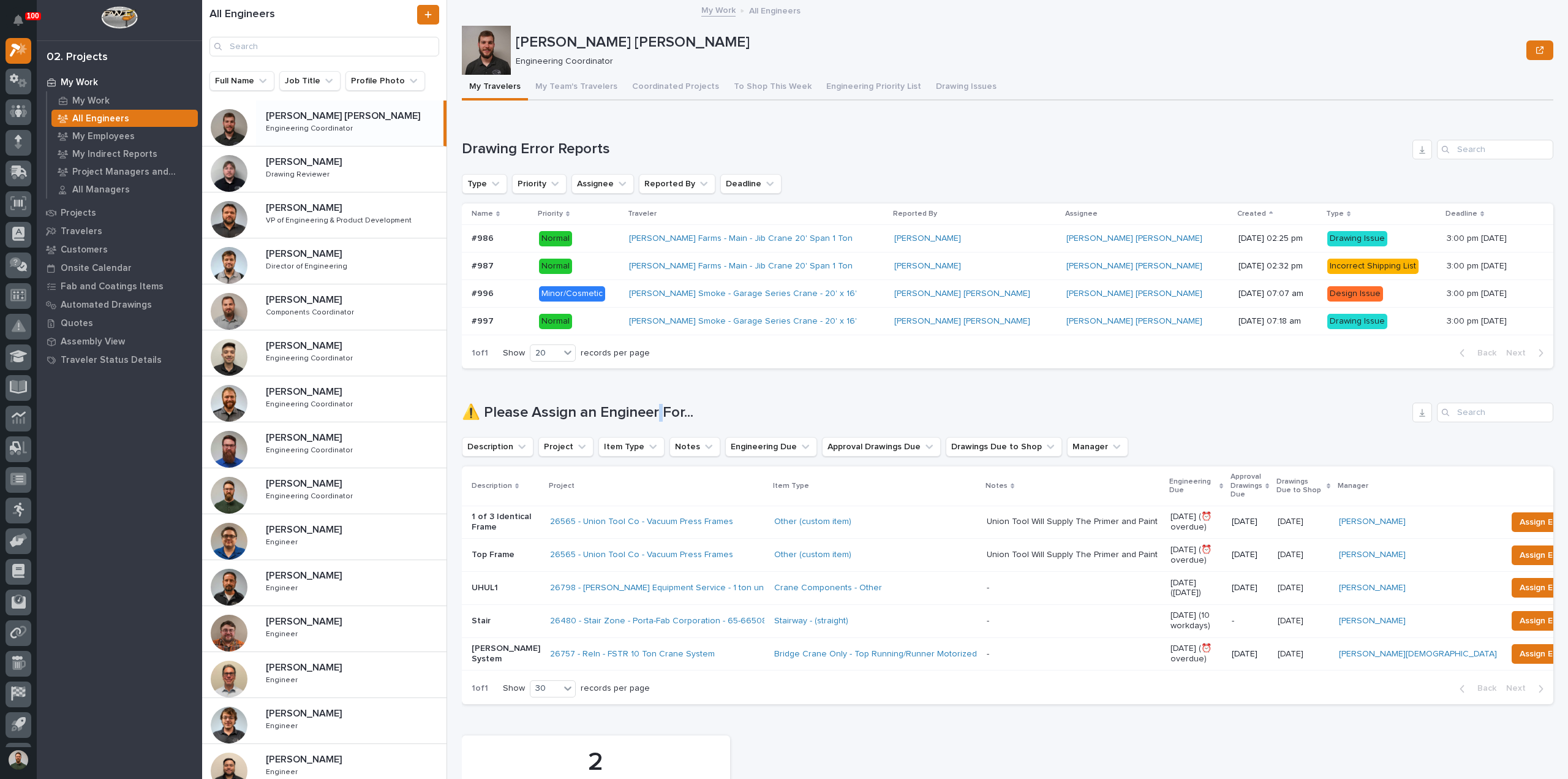
click at [660, 398] on div "Loading... Saving… ⚠️ Please Assign an Engineer For... Description Project Item…" at bounding box center [1007, 545] width 1091 height 335
click at [606, 399] on div "Loading... Saving… ⚠️ Please Assign an Engineer For... Description Project Item…" at bounding box center [1007, 545] width 1091 height 335
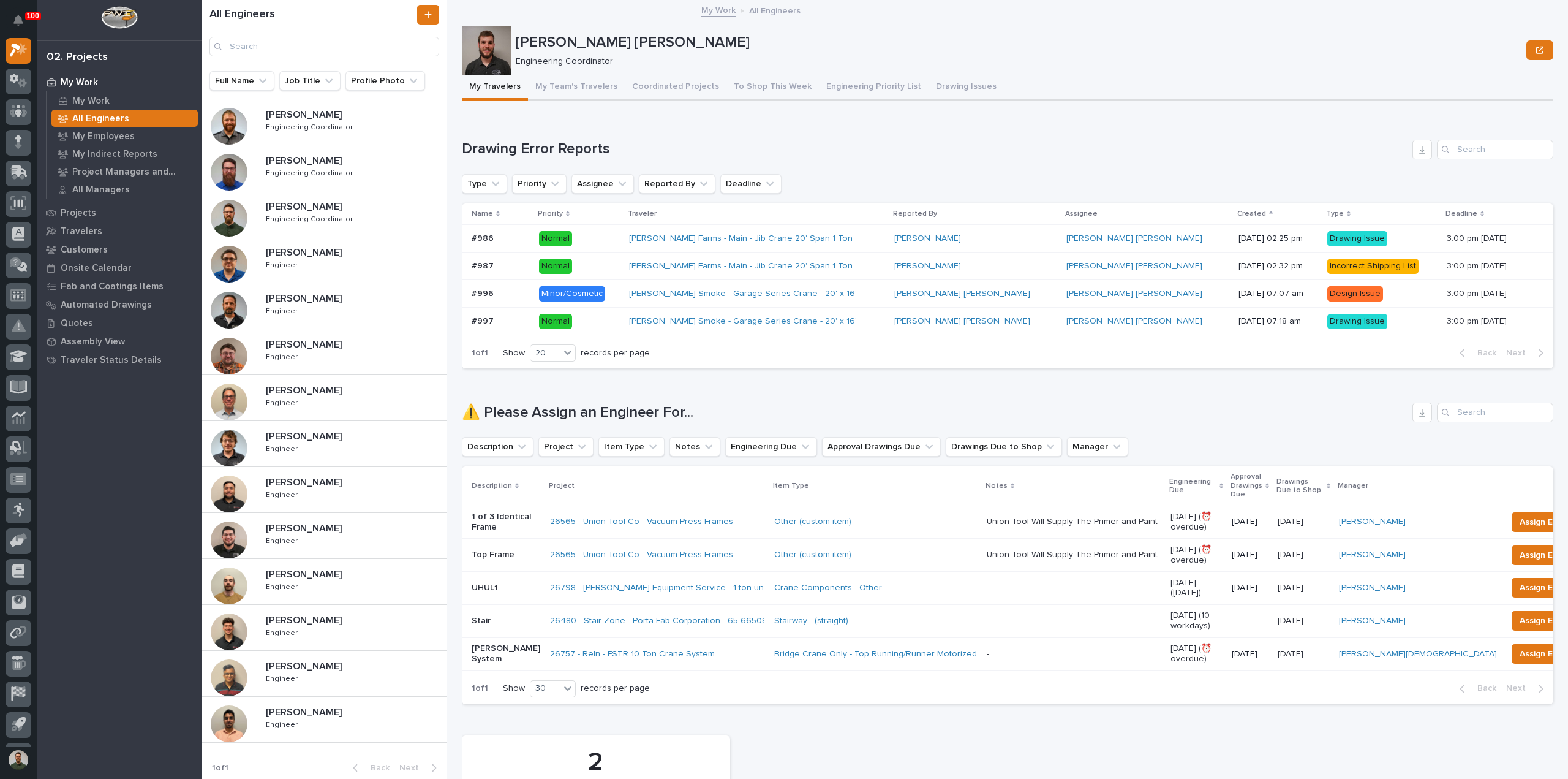
scroll to position [0, 0]
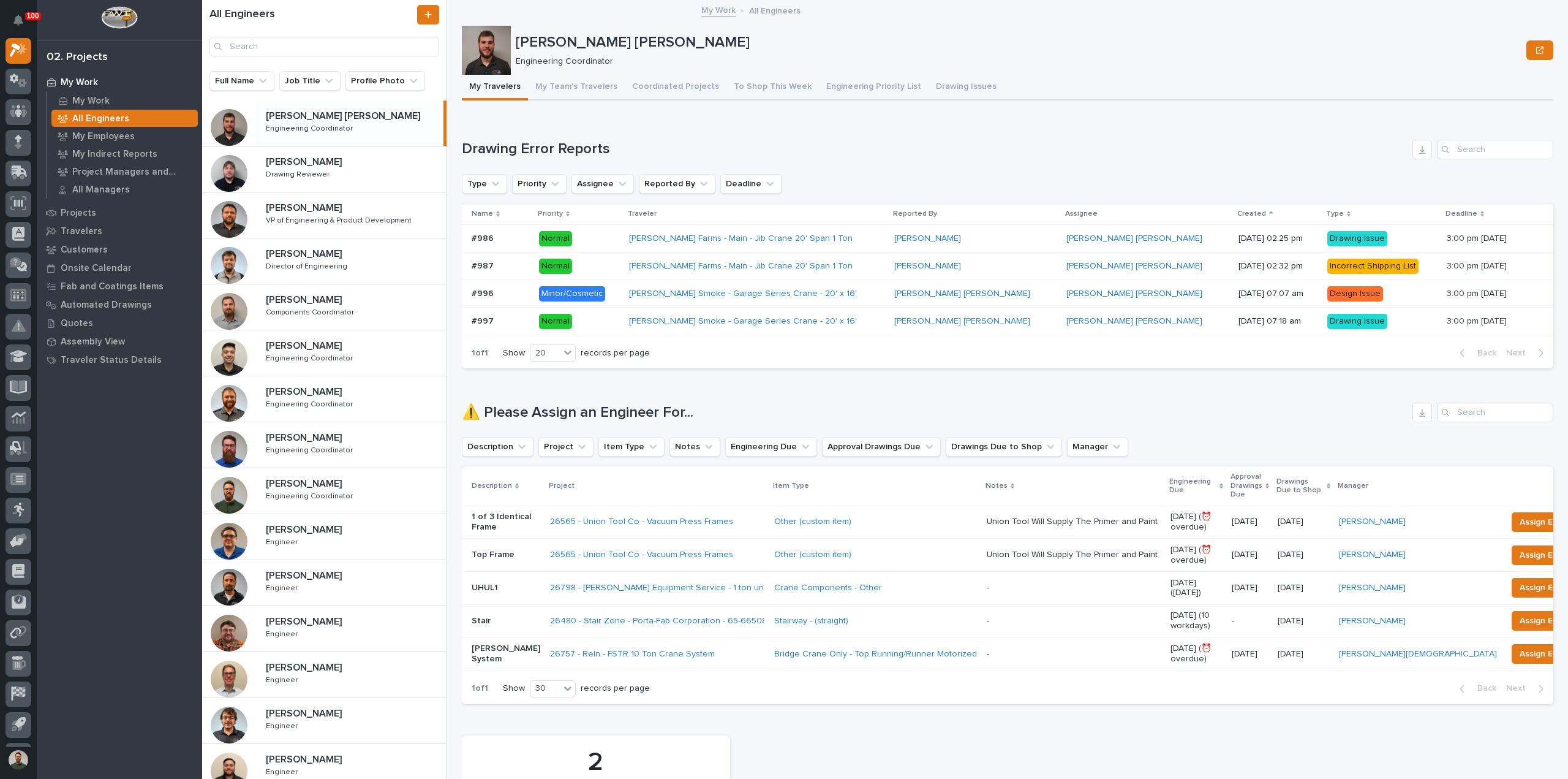
click at [545, 152] on h1 "Drawing Error Reports" at bounding box center [934, 149] width 946 height 18
drag, startPoint x: 545, startPoint y: 152, endPoint x: 544, endPoint y: 128, distance: 24.0
click at [545, 151] on h1 "Drawing Error Reports" at bounding box center [934, 149] width 946 height 18
click at [544, 128] on div "Loading... Saving… Drawing Error Reports Type Priority Assignee Reported By Dea…" at bounding box center [1007, 247] width 1091 height 263
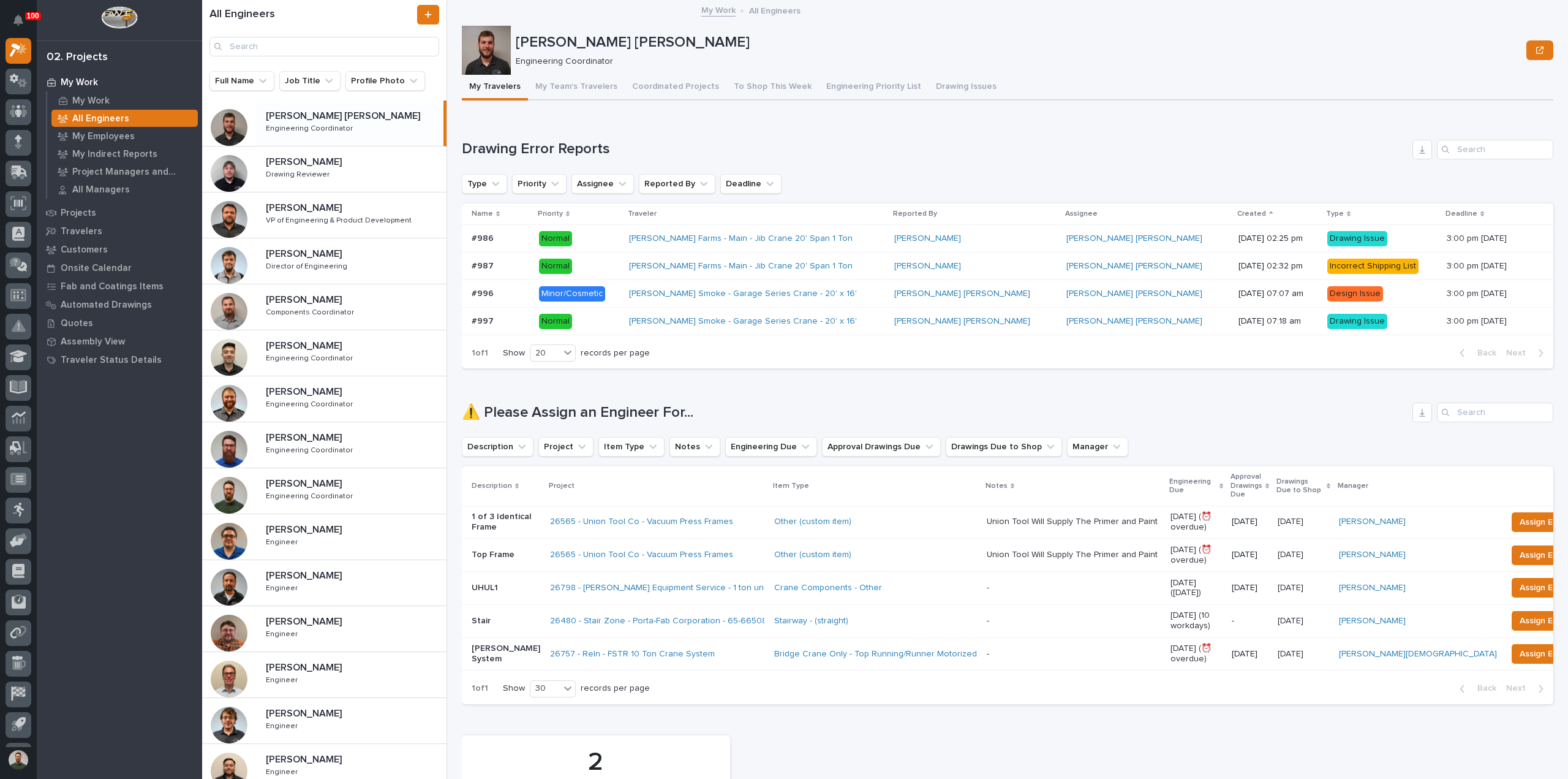
click at [563, 49] on p "[PERSON_NAME] [PERSON_NAME]" at bounding box center [1019, 43] width 1005 height 18
click at [563, 35] on p "[PERSON_NAME] [PERSON_NAME]" at bounding box center [1019, 43] width 1005 height 18
click at [608, 58] on p "Engineering Coordinator" at bounding box center [1016, 62] width 1001 height 11
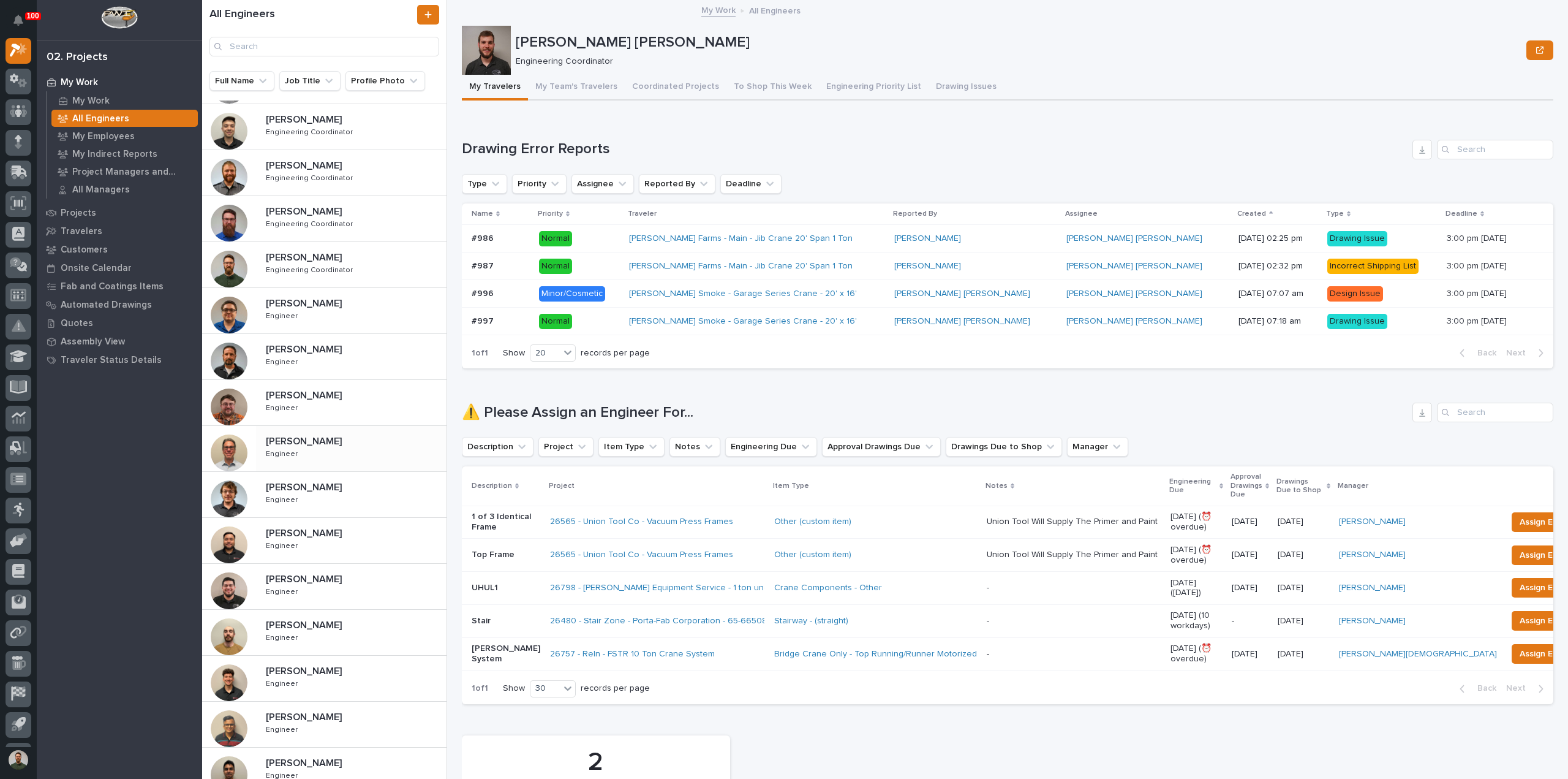
scroll to position [245, 0]
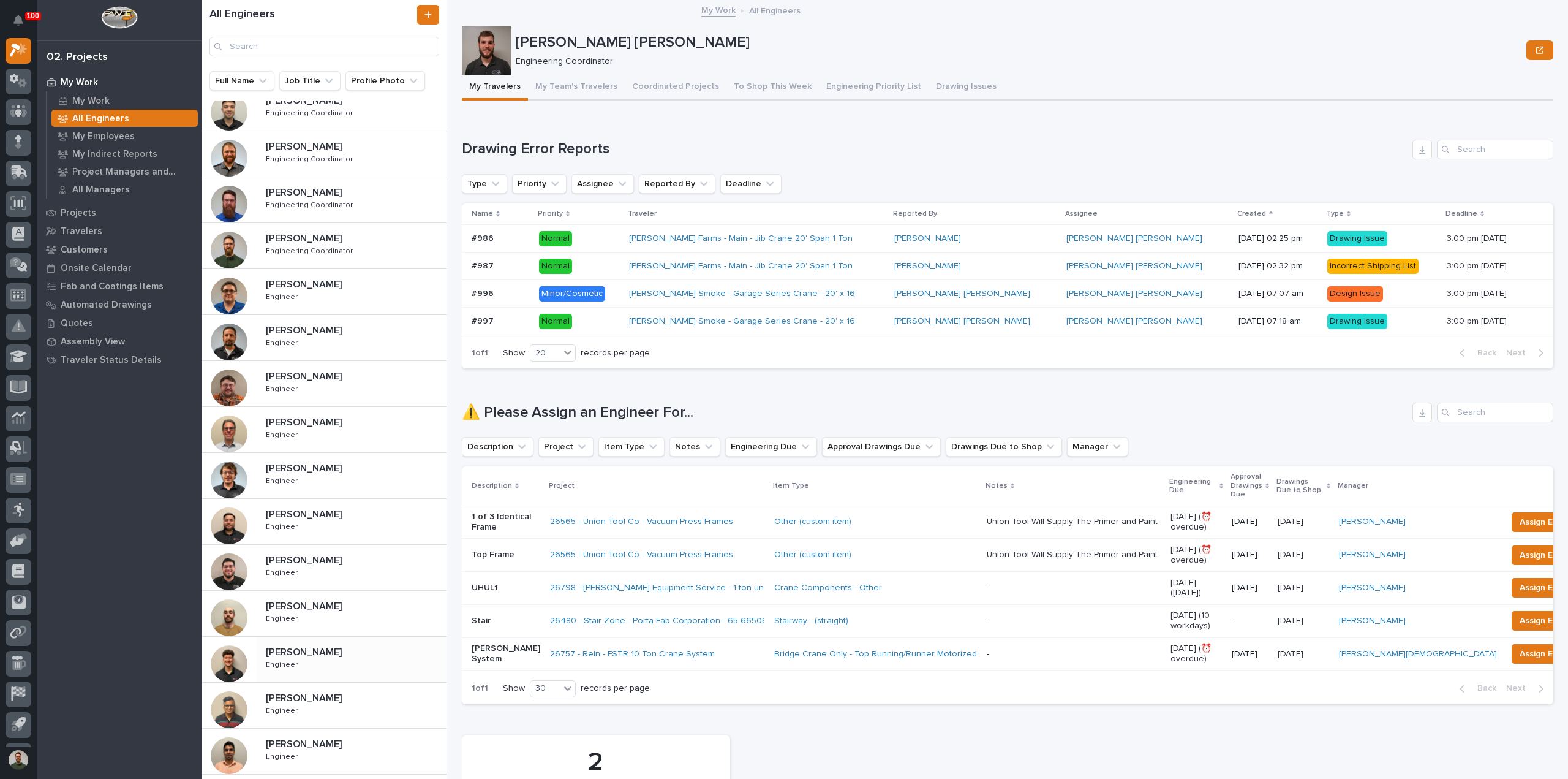
click at [299, 644] on p "[PERSON_NAME]" at bounding box center [305, 651] width 78 height 14
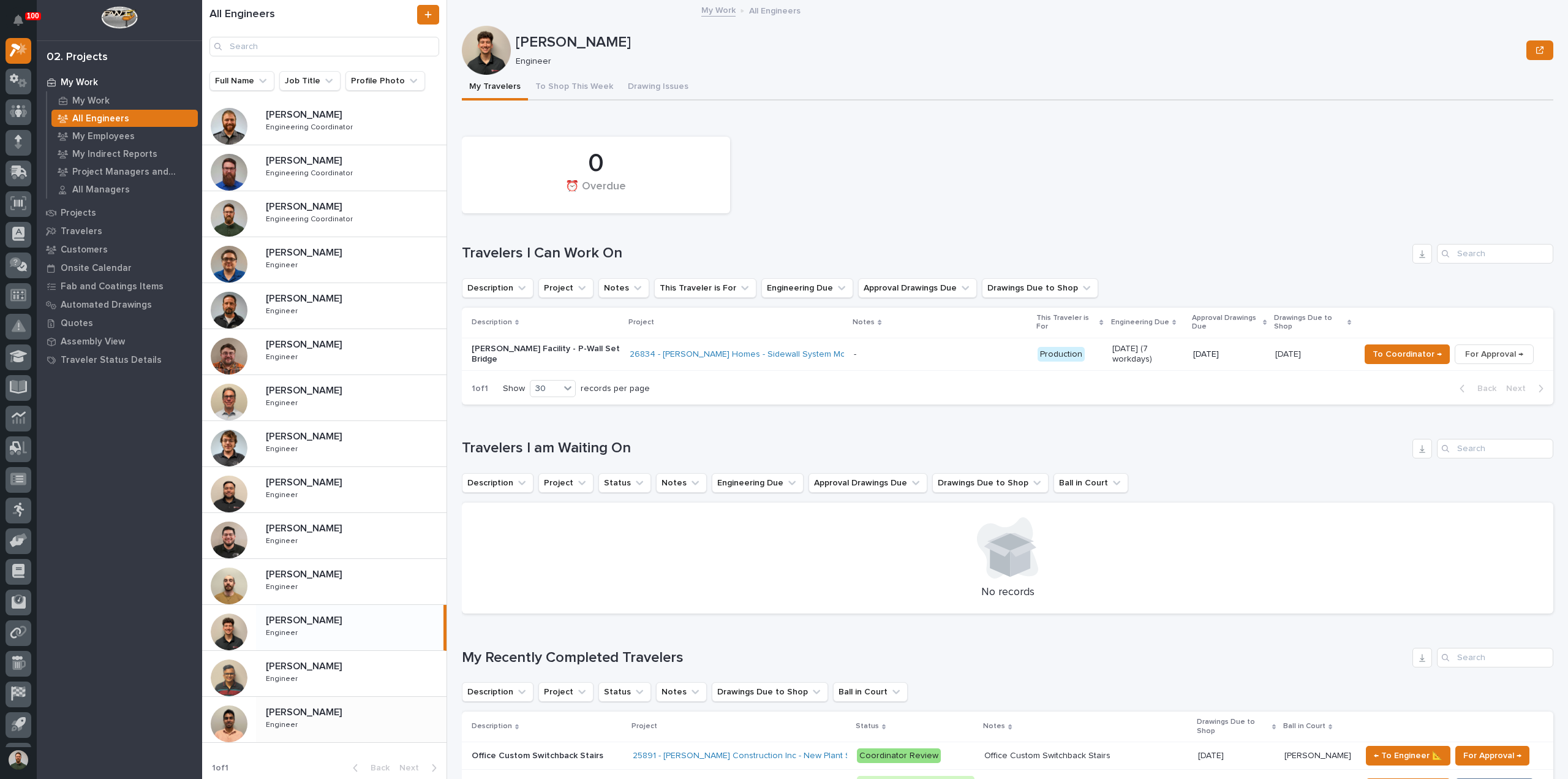
scroll to position [196, 0]
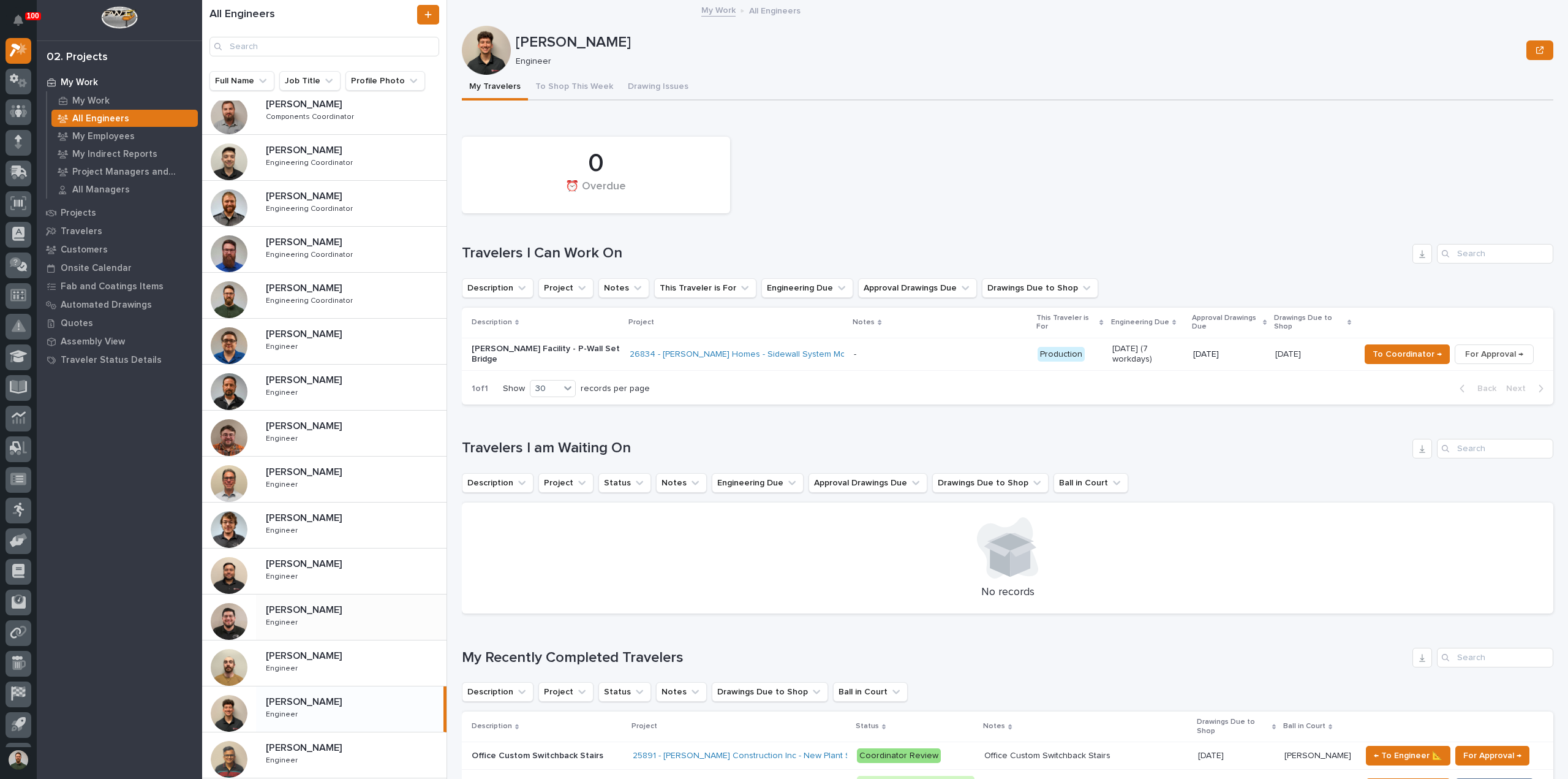
click at [313, 613] on p "[PERSON_NAME]" at bounding box center [305, 608] width 78 height 14
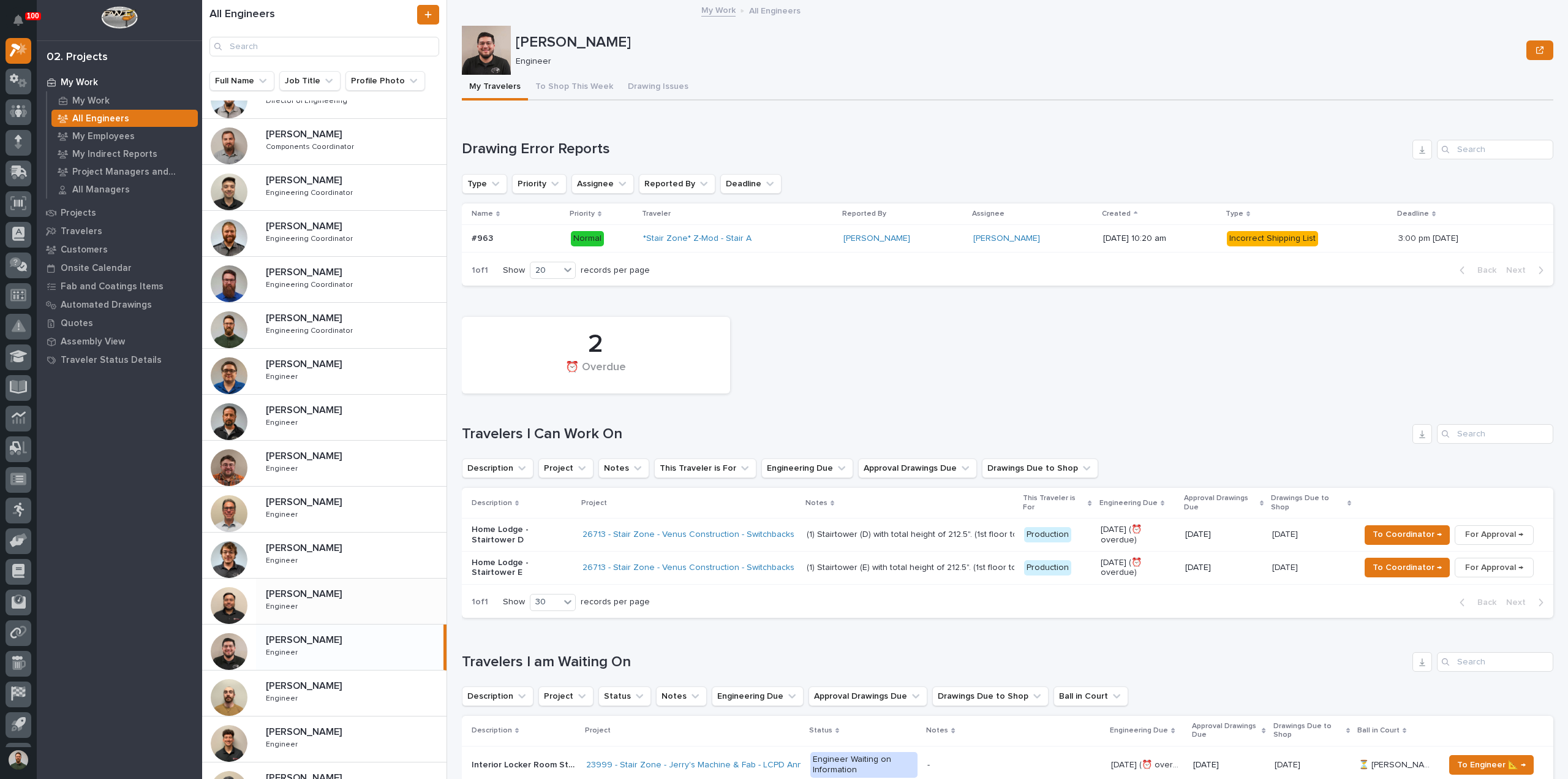
scroll to position [277, 0]
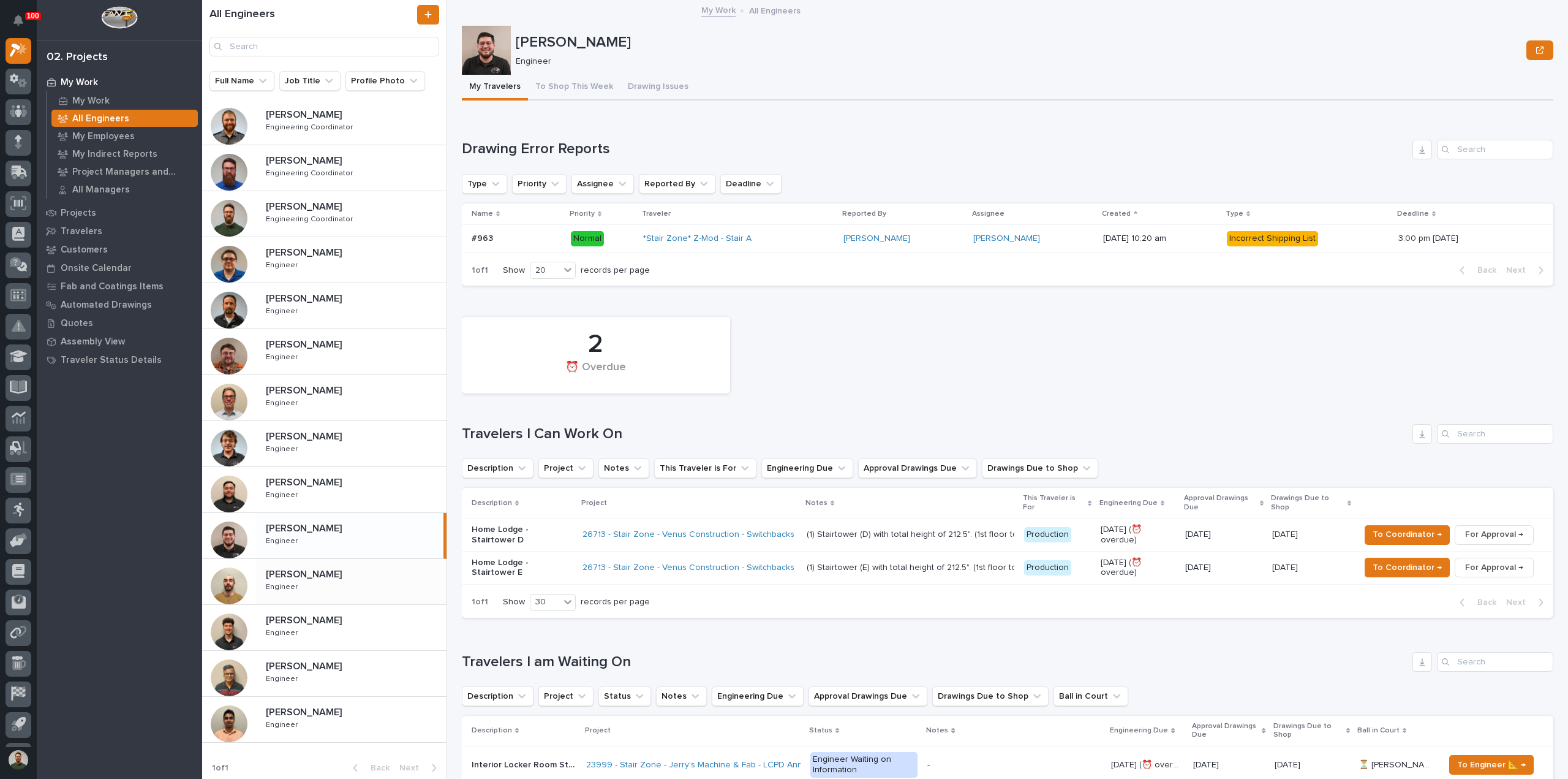
click at [349, 589] on div "[PERSON_NAME] [PERSON_NAME] Engineer Engineer" at bounding box center [351, 581] width 190 height 35
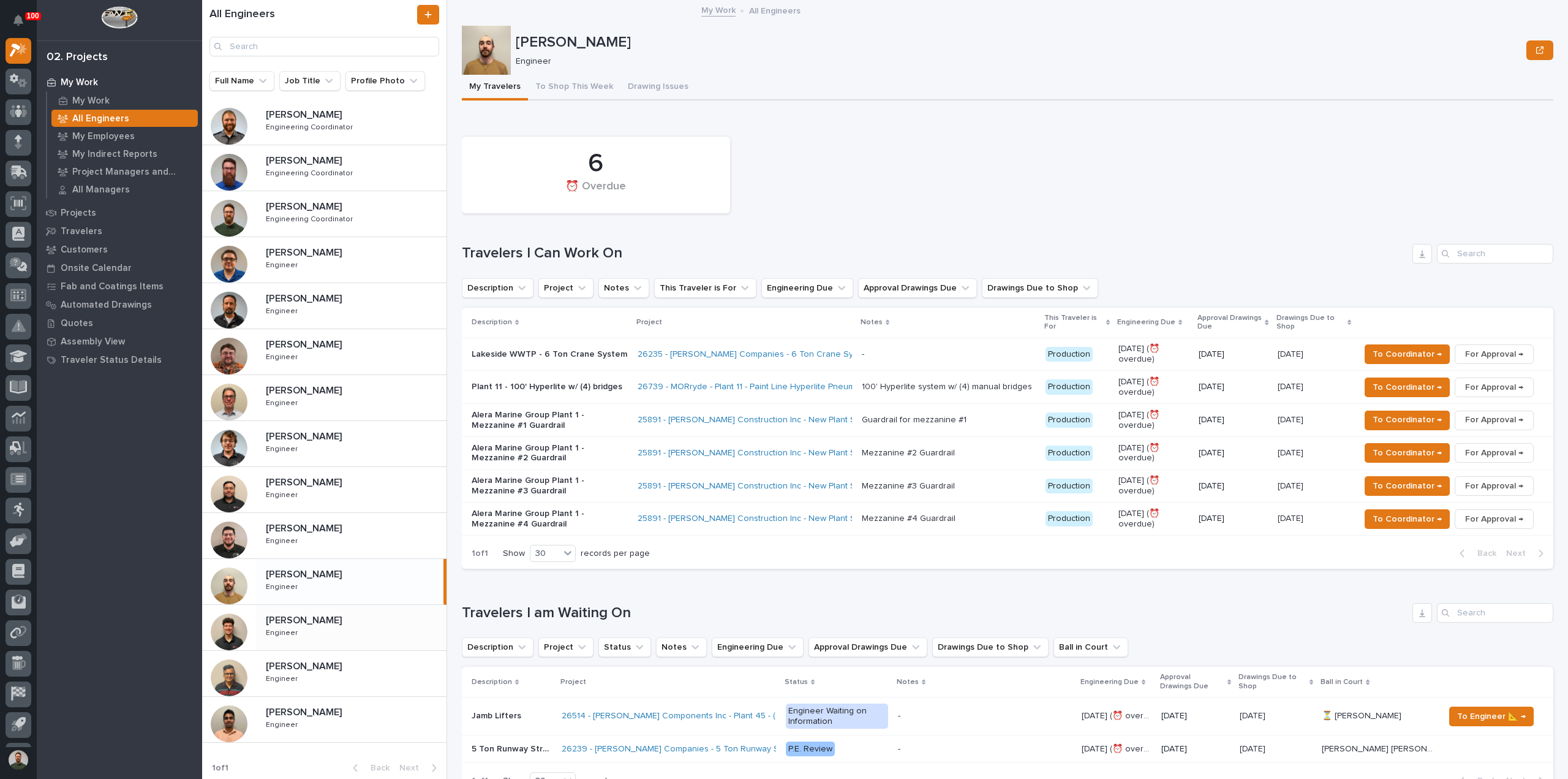
click at [347, 622] on p at bounding box center [354, 620] width 176 height 11
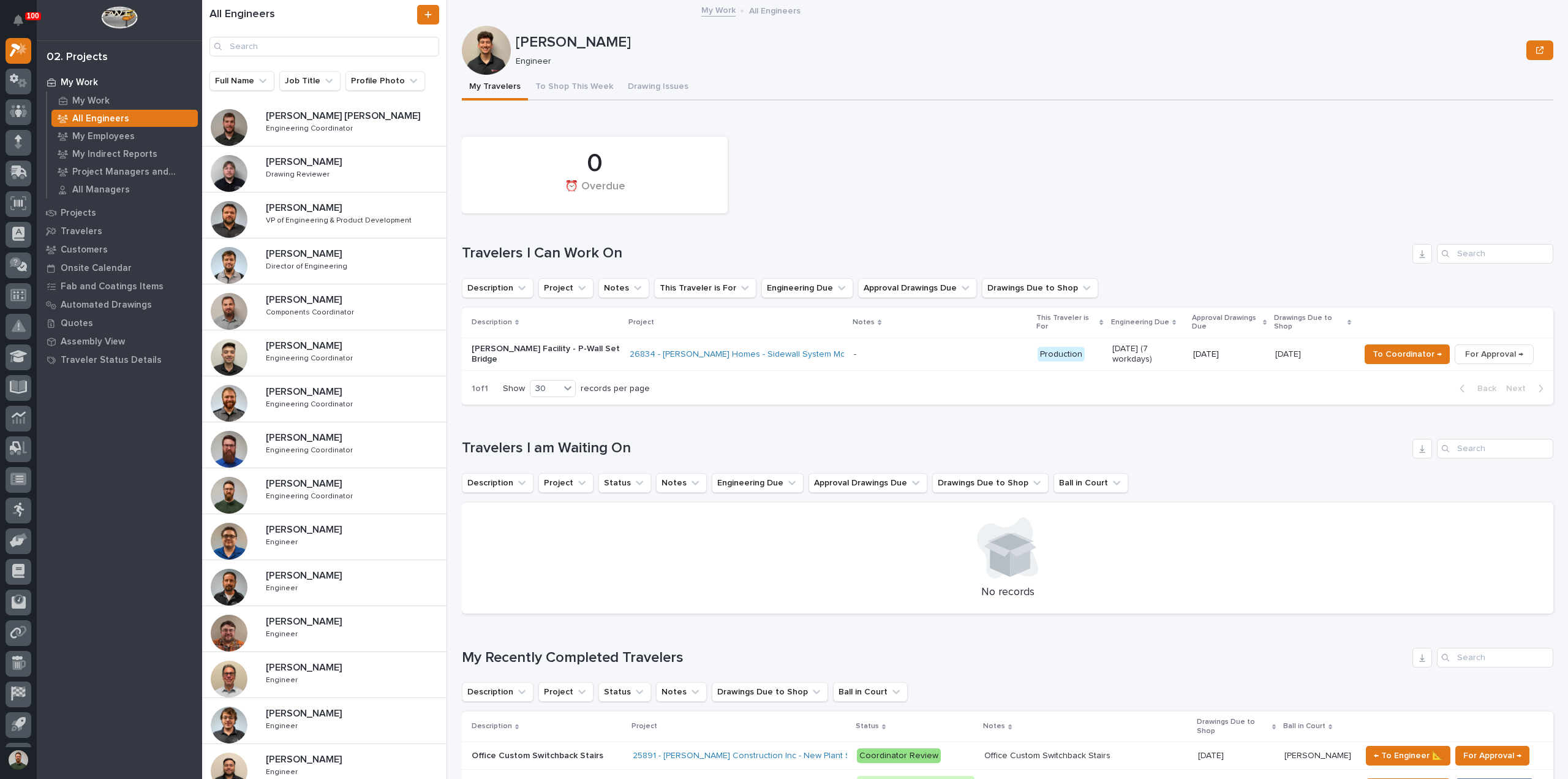
click at [64, 78] on p "My Work" at bounding box center [79, 82] width 37 height 11
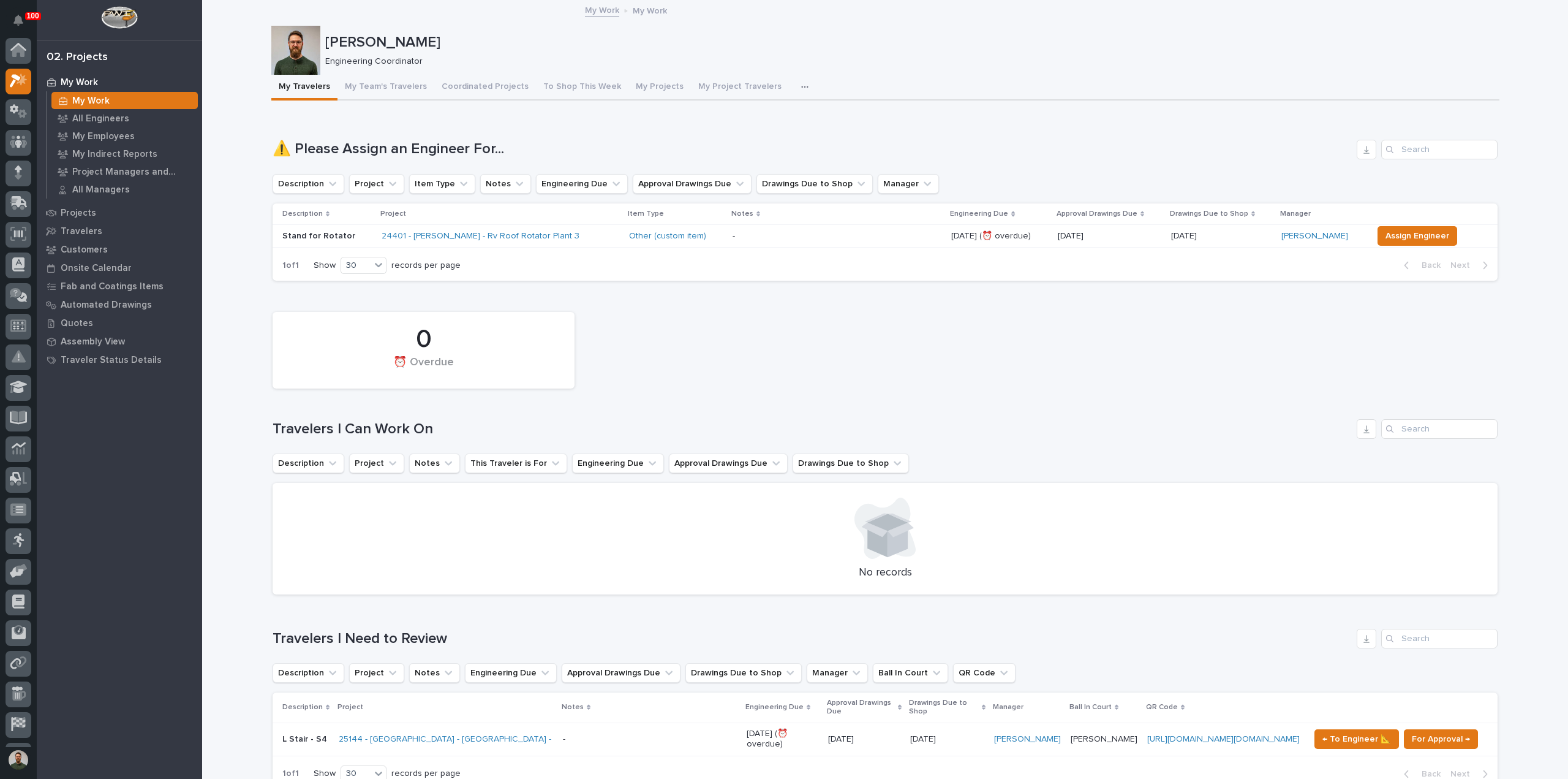
scroll to position [31, 0]
click at [76, 216] on p "Projects" at bounding box center [78, 213] width 35 height 11
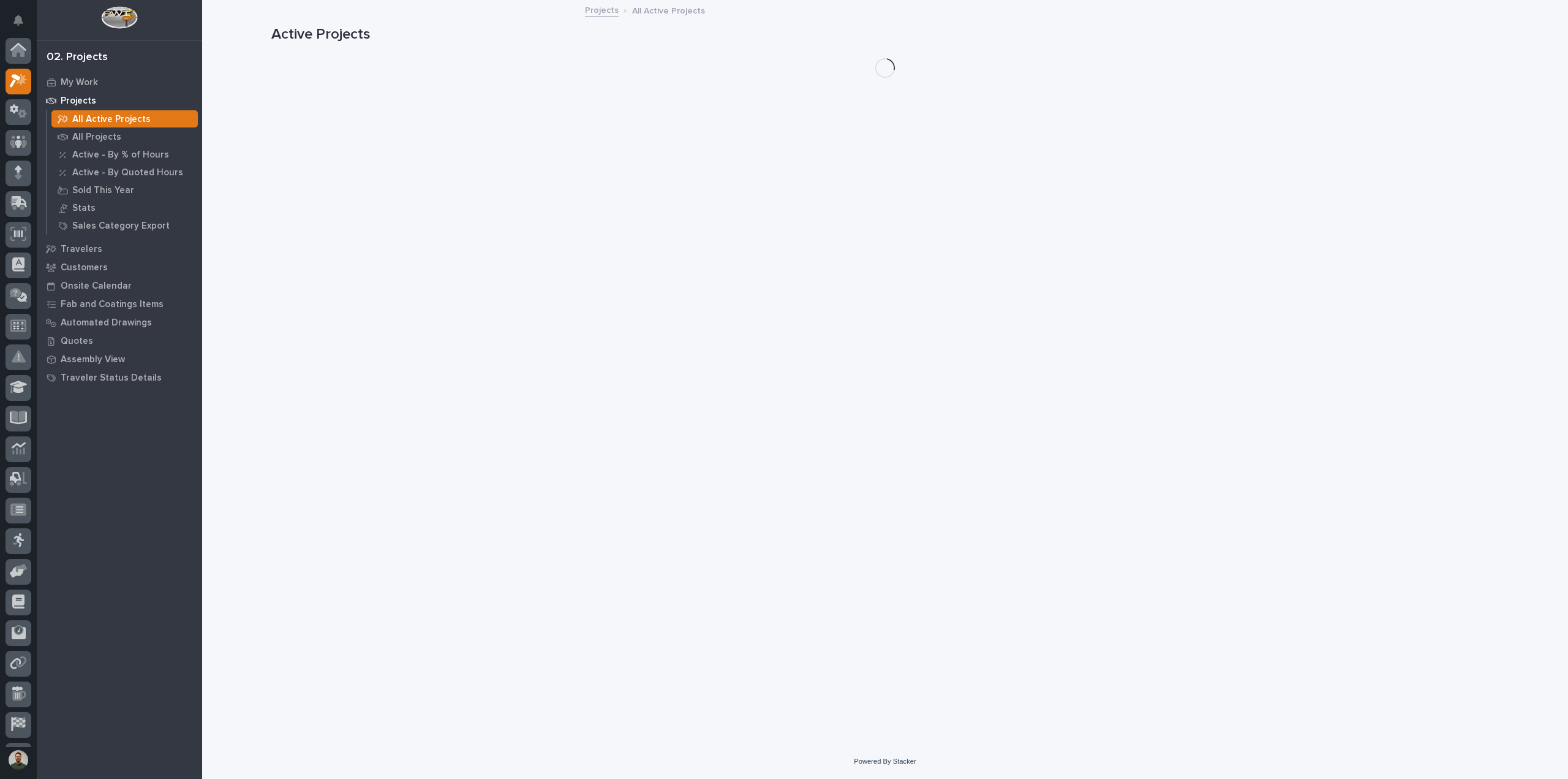
scroll to position [31, 0]
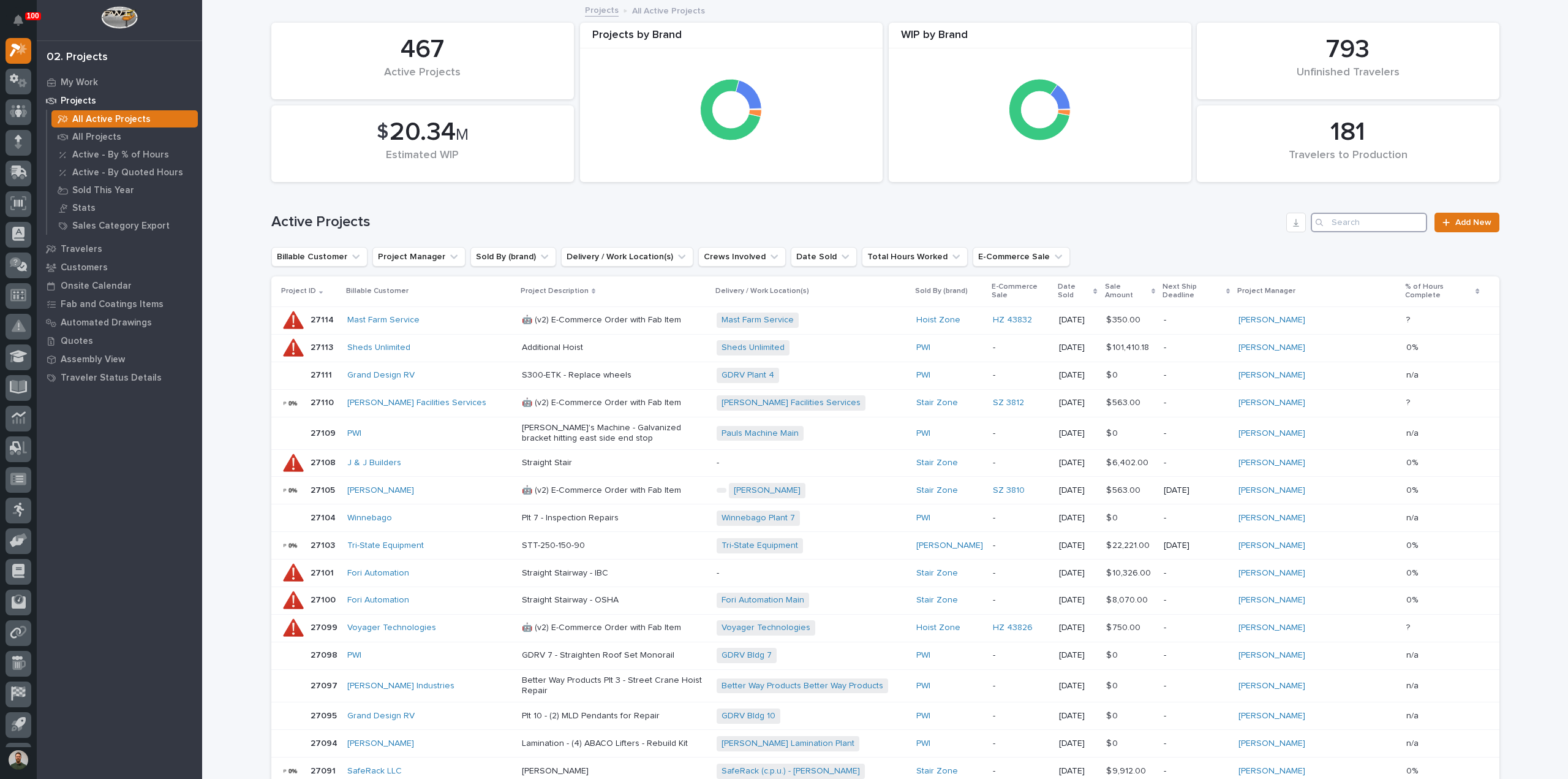
click at [1361, 218] on input "Search" at bounding box center [1369, 222] width 116 height 19
click at [314, 455] on p "27108" at bounding box center [324, 461] width 27 height 13
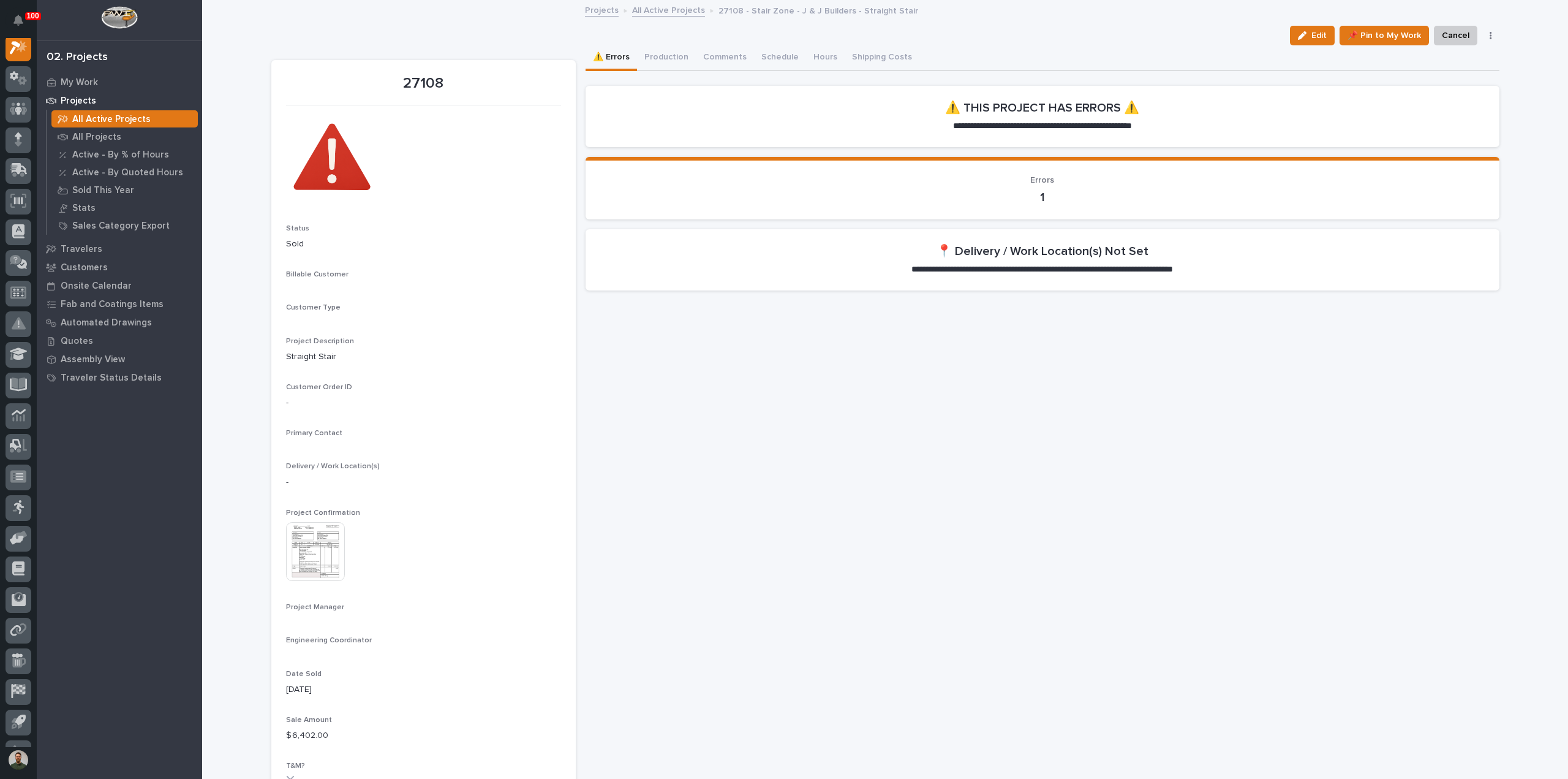
scroll to position [31, 0]
click at [674, 59] on button "Production" at bounding box center [666, 58] width 59 height 26
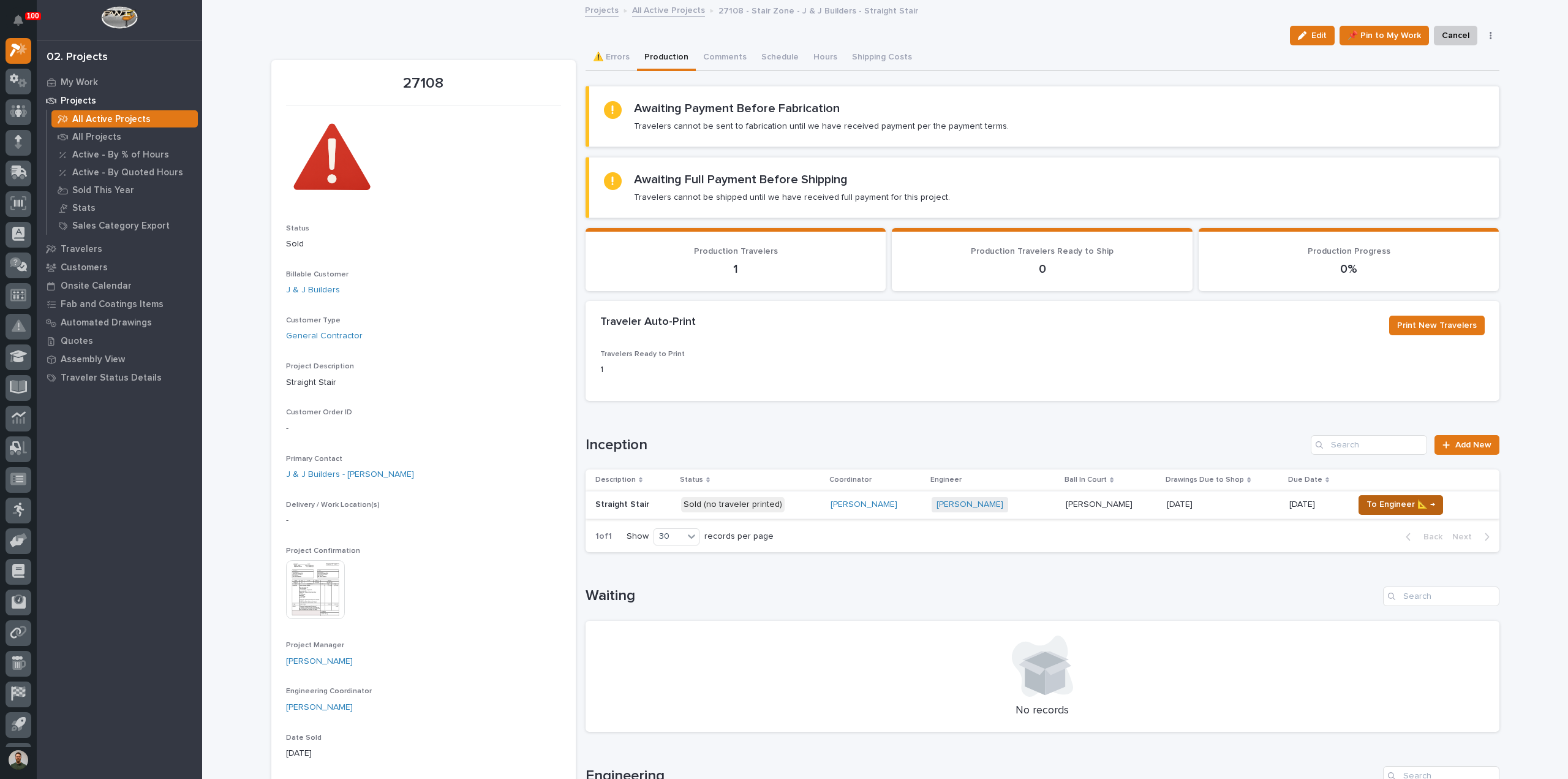
click at [1384, 502] on span "To Engineer 📐 →" at bounding box center [1400, 504] width 68 height 15
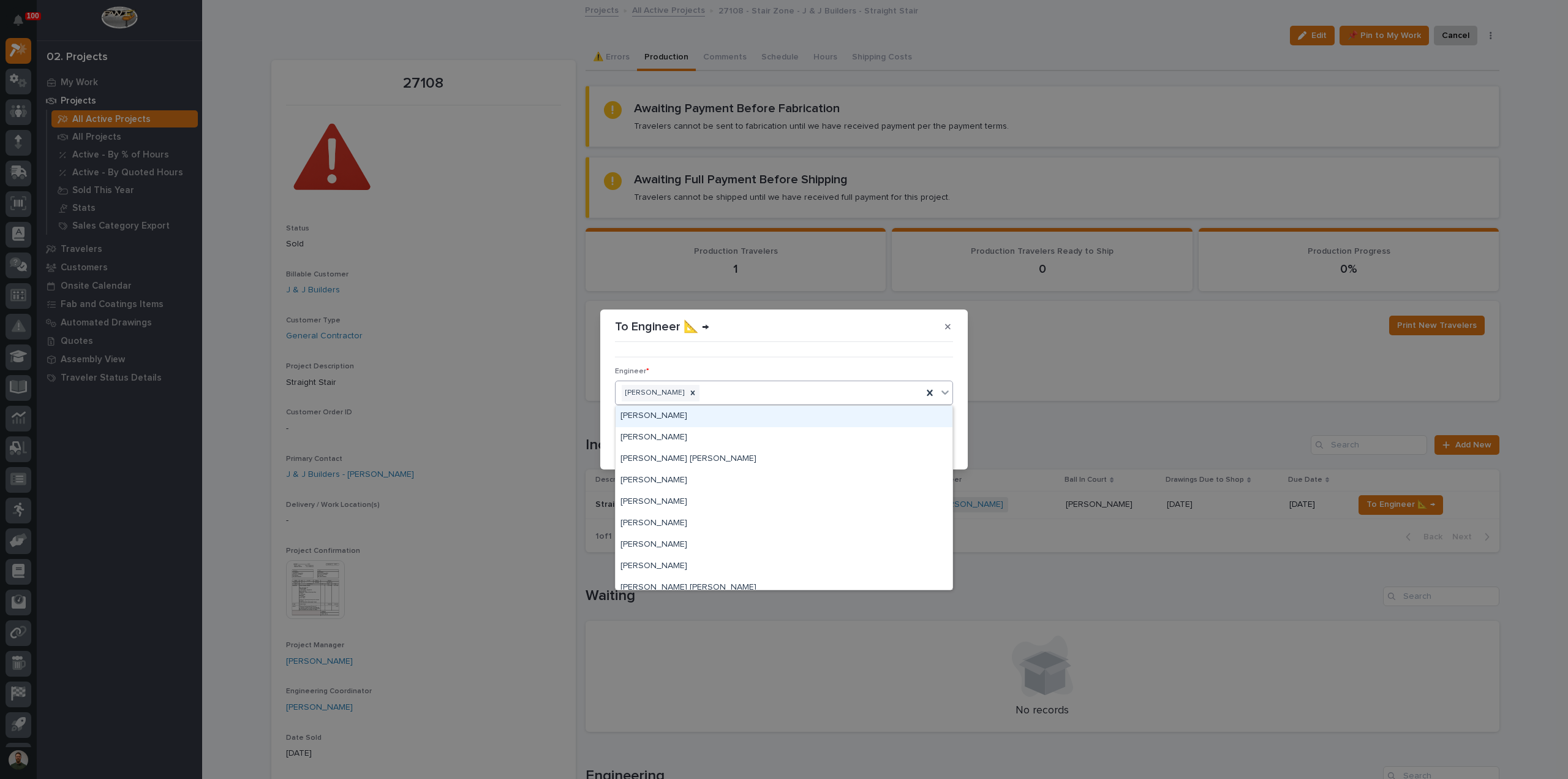
drag, startPoint x: 765, startPoint y: 389, endPoint x: 710, endPoint y: 396, distance: 55.4
click at [764, 389] on div "[PERSON_NAME]" at bounding box center [769, 393] width 307 height 21
click at [700, 395] on div at bounding box center [693, 392] width 13 height 17
click at [707, 392] on div "[PERSON_NAME]" at bounding box center [769, 393] width 307 height 21
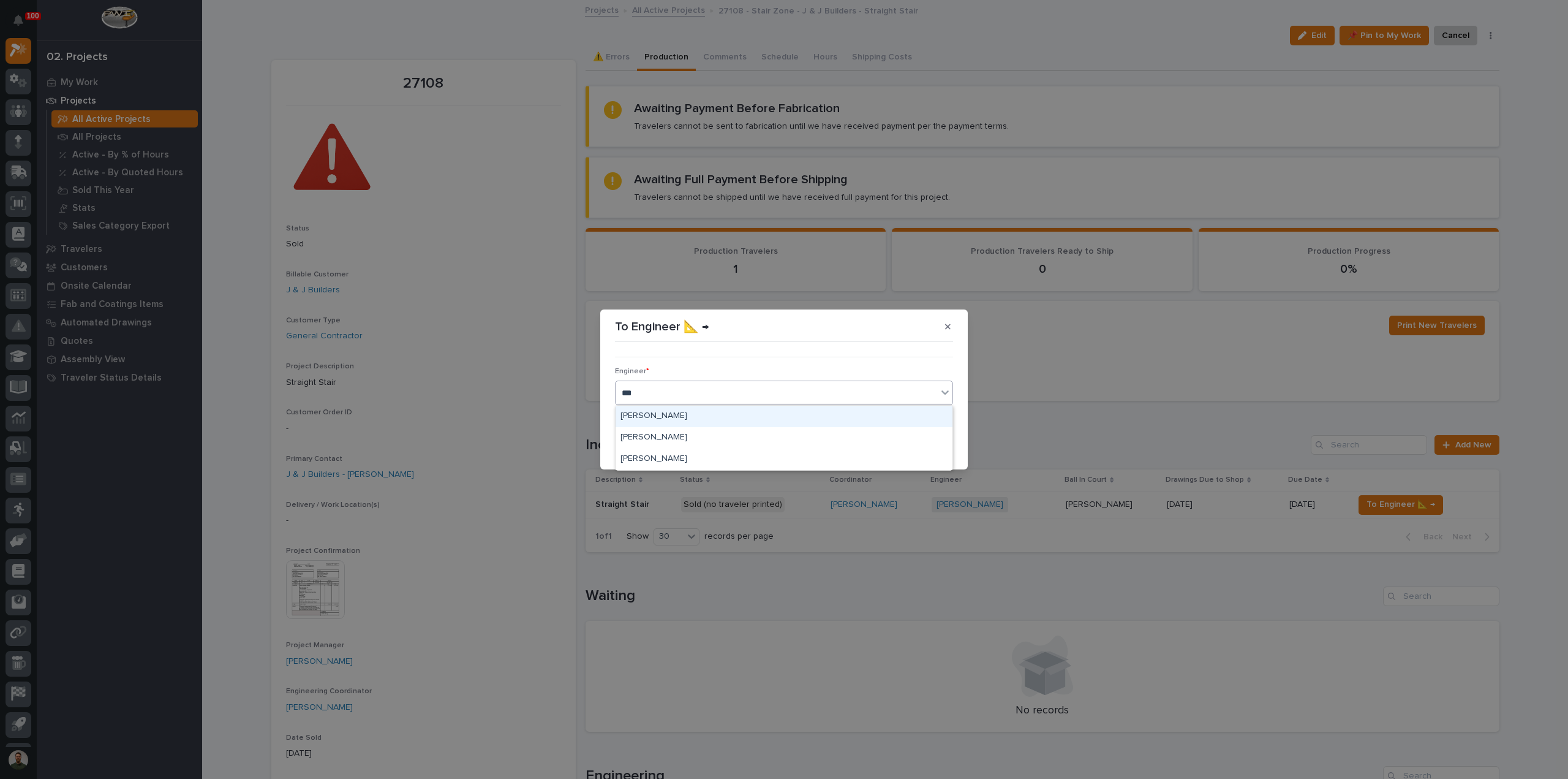
type input "****"
drag, startPoint x: 911, startPoint y: 444, endPoint x: 942, endPoint y: 494, distance: 58.8
click at [911, 444] on button "Save" at bounding box center [927, 444] width 52 height 19
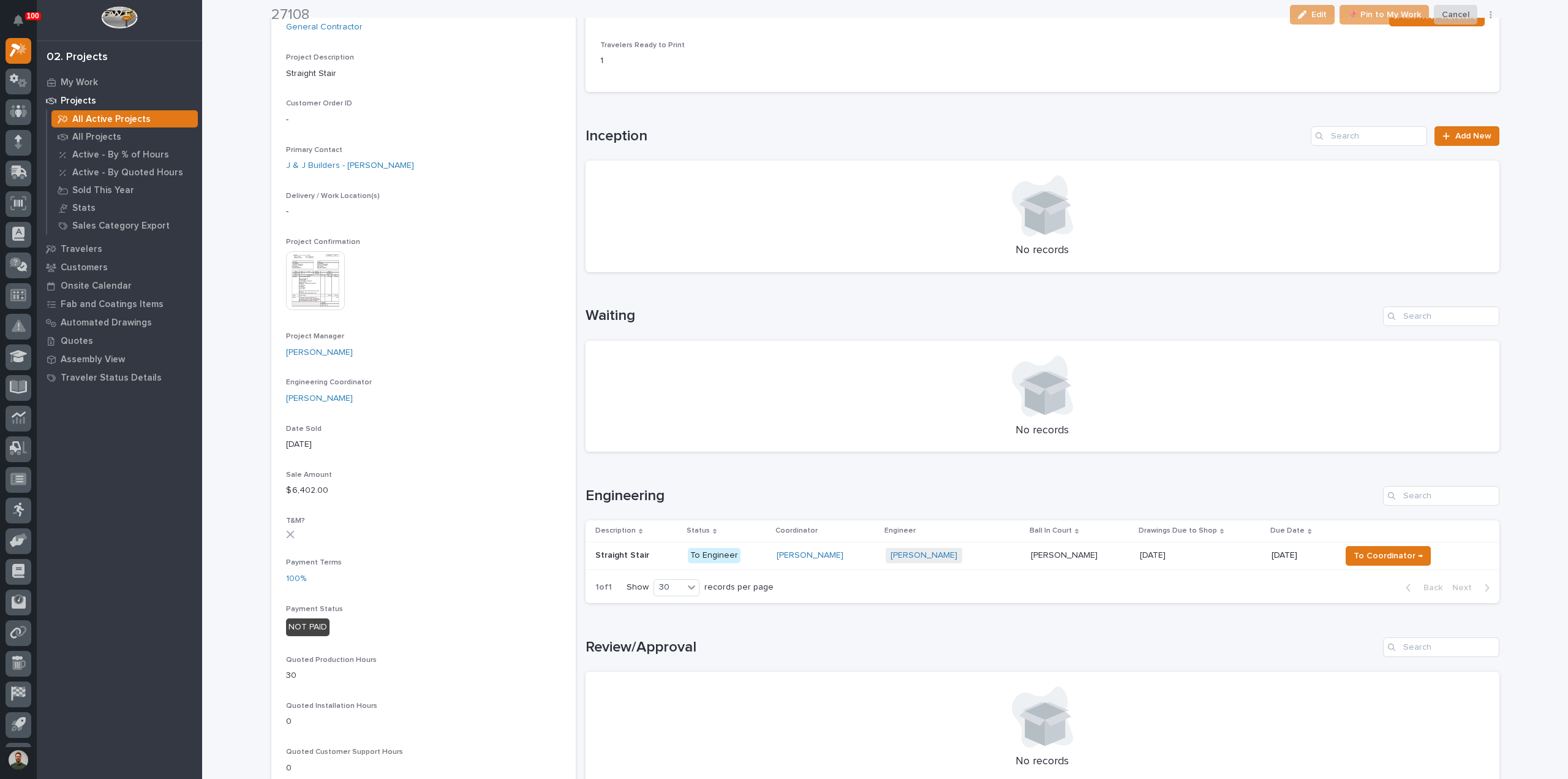
scroll to position [327, 0]
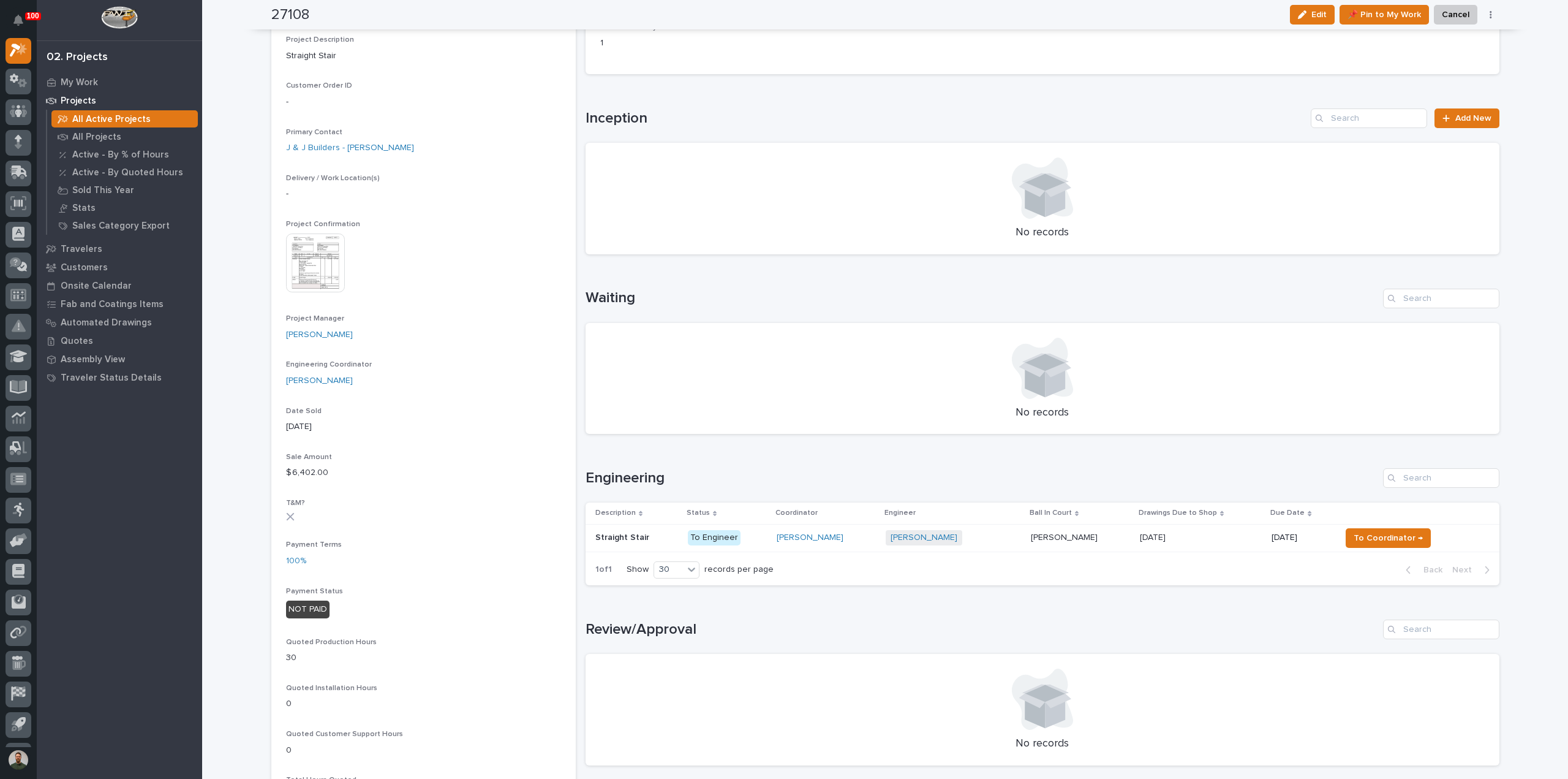
click at [337, 175] on span "Delivery / Work Location(s)" at bounding box center [332, 178] width 94 height 7
click at [337, 190] on p "-" at bounding box center [424, 194] width 275 height 13
click at [337, 221] on span "Project Confirmation" at bounding box center [323, 224] width 74 height 7
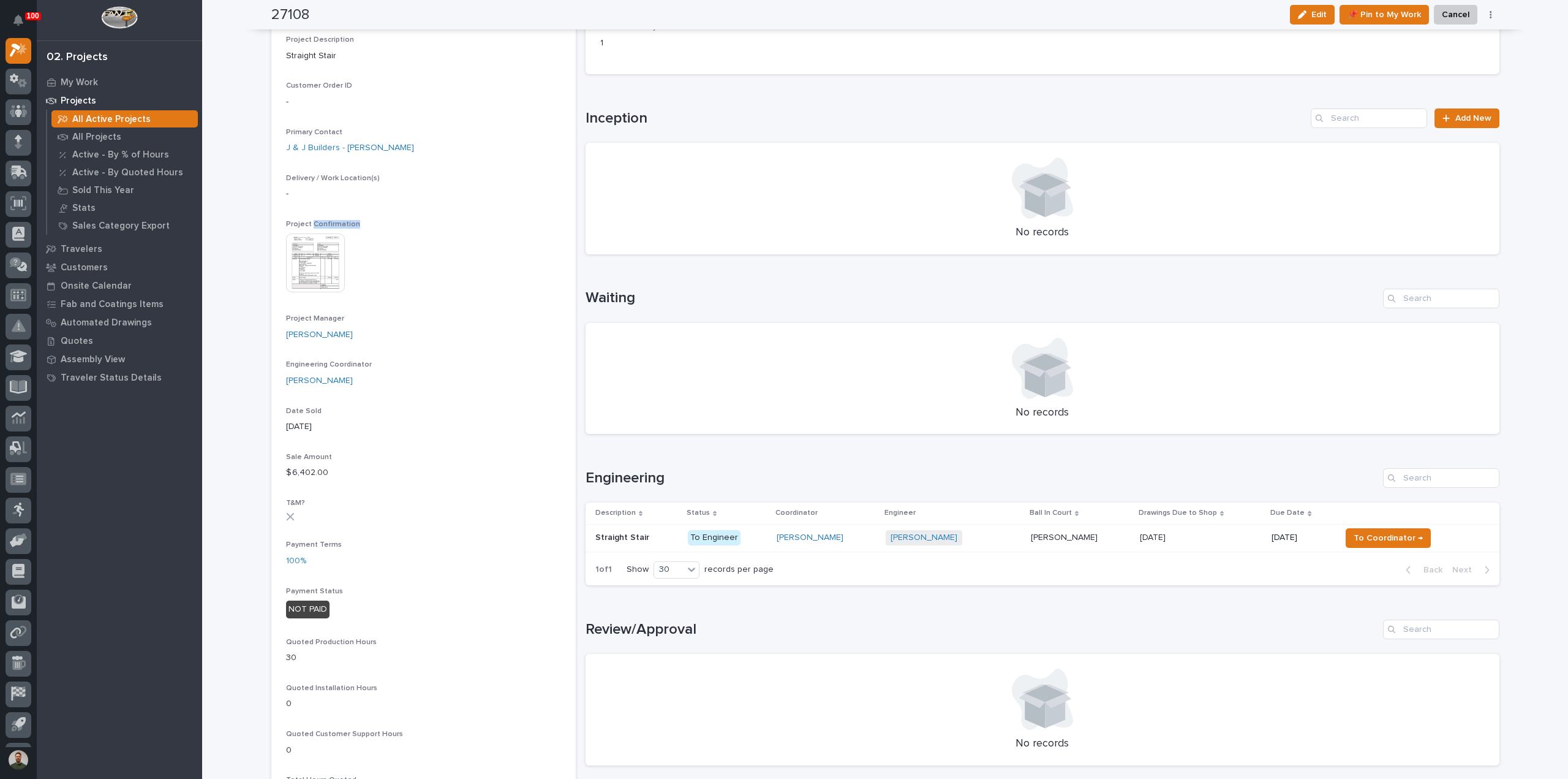
click at [337, 221] on span "Project Confirmation" at bounding box center [323, 224] width 74 height 7
click at [337, 211] on div "Status Sold Billable Customer J & J Builders Customer Type General Contractor P…" at bounding box center [424, 551] width 275 height 1530
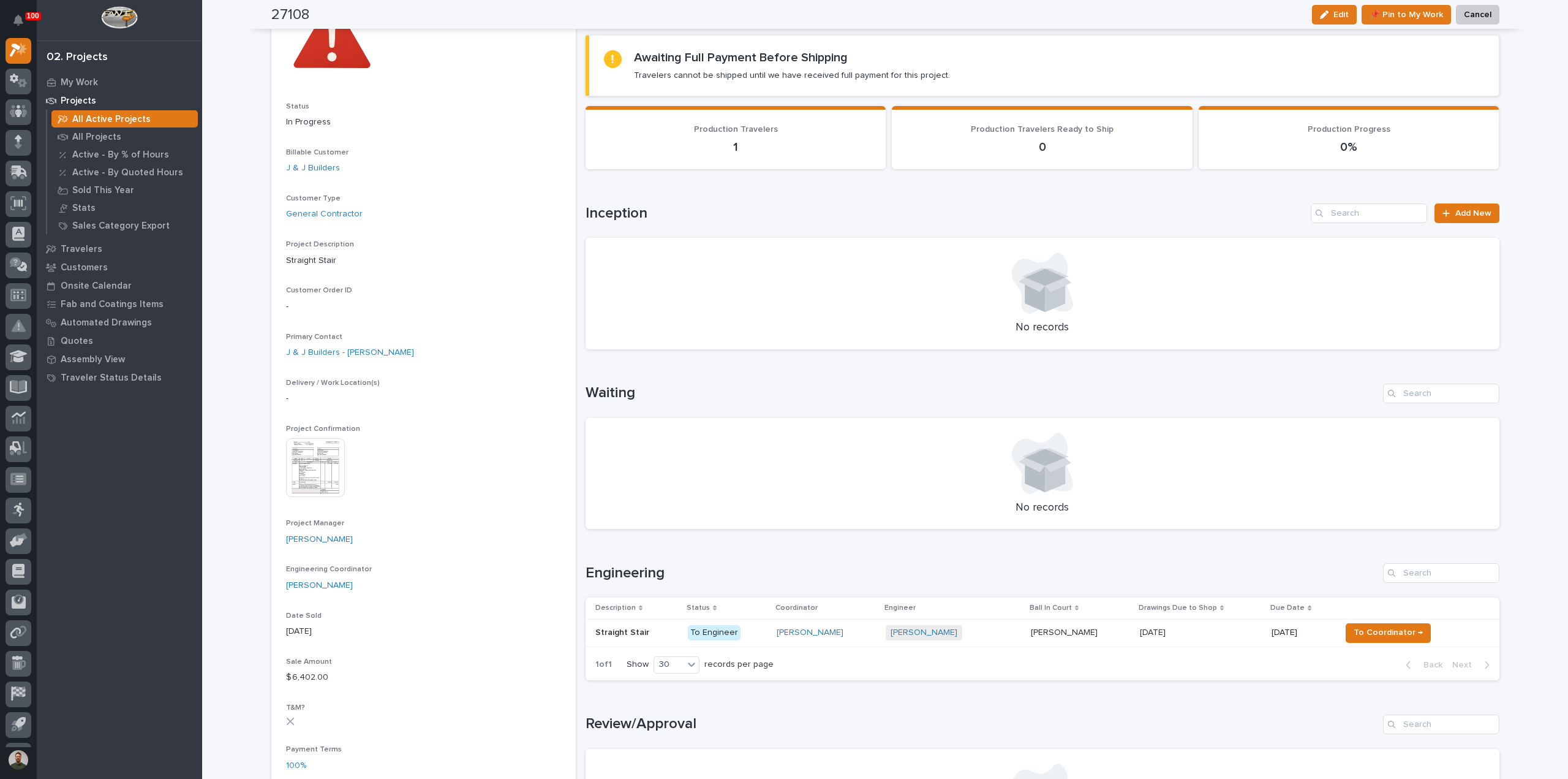
scroll to position [0, 0]
